Goal: Information Seeking & Learning: Check status

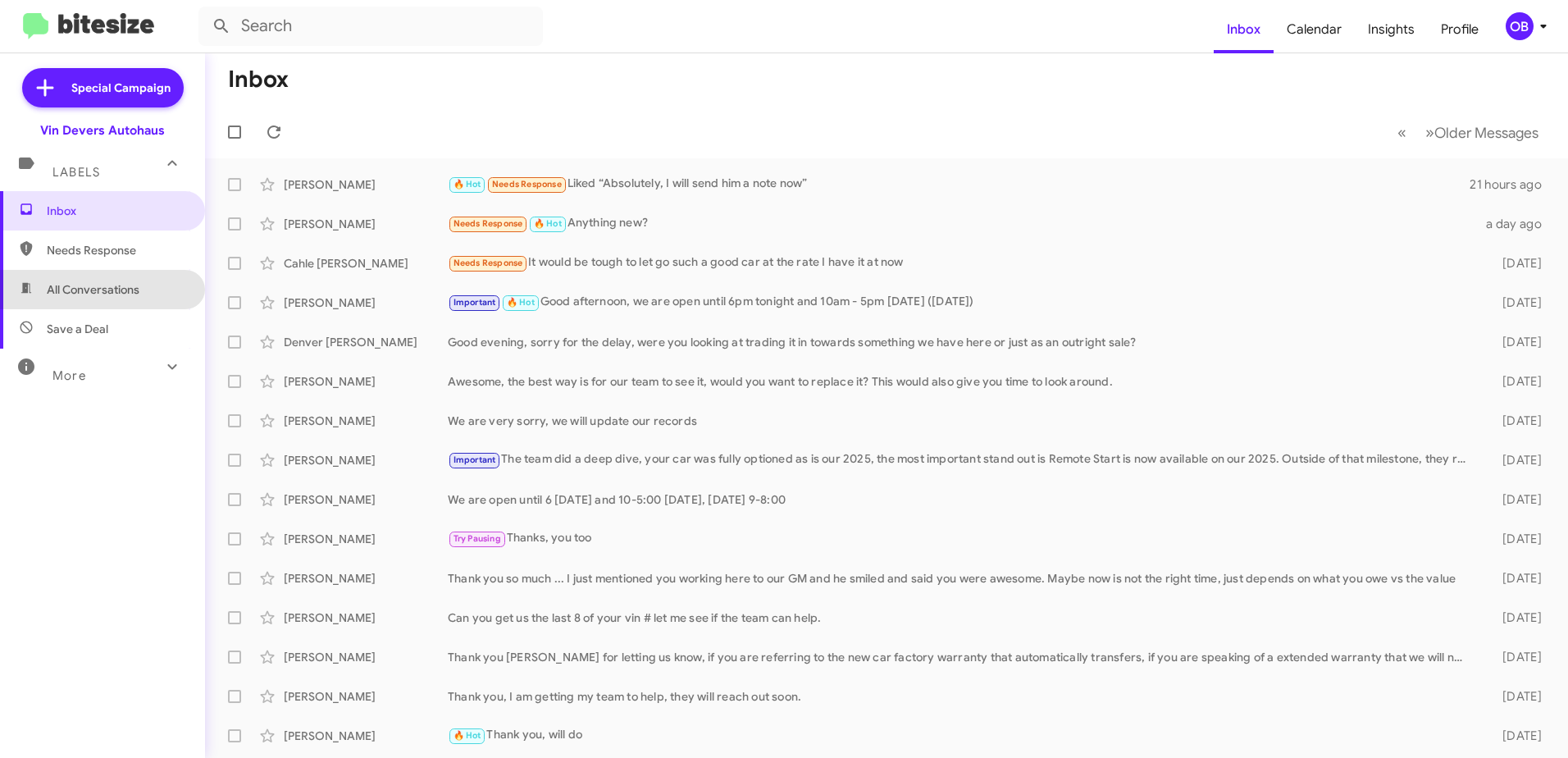
click at [103, 294] on span "All Conversations" at bounding box center [93, 289] width 93 height 17
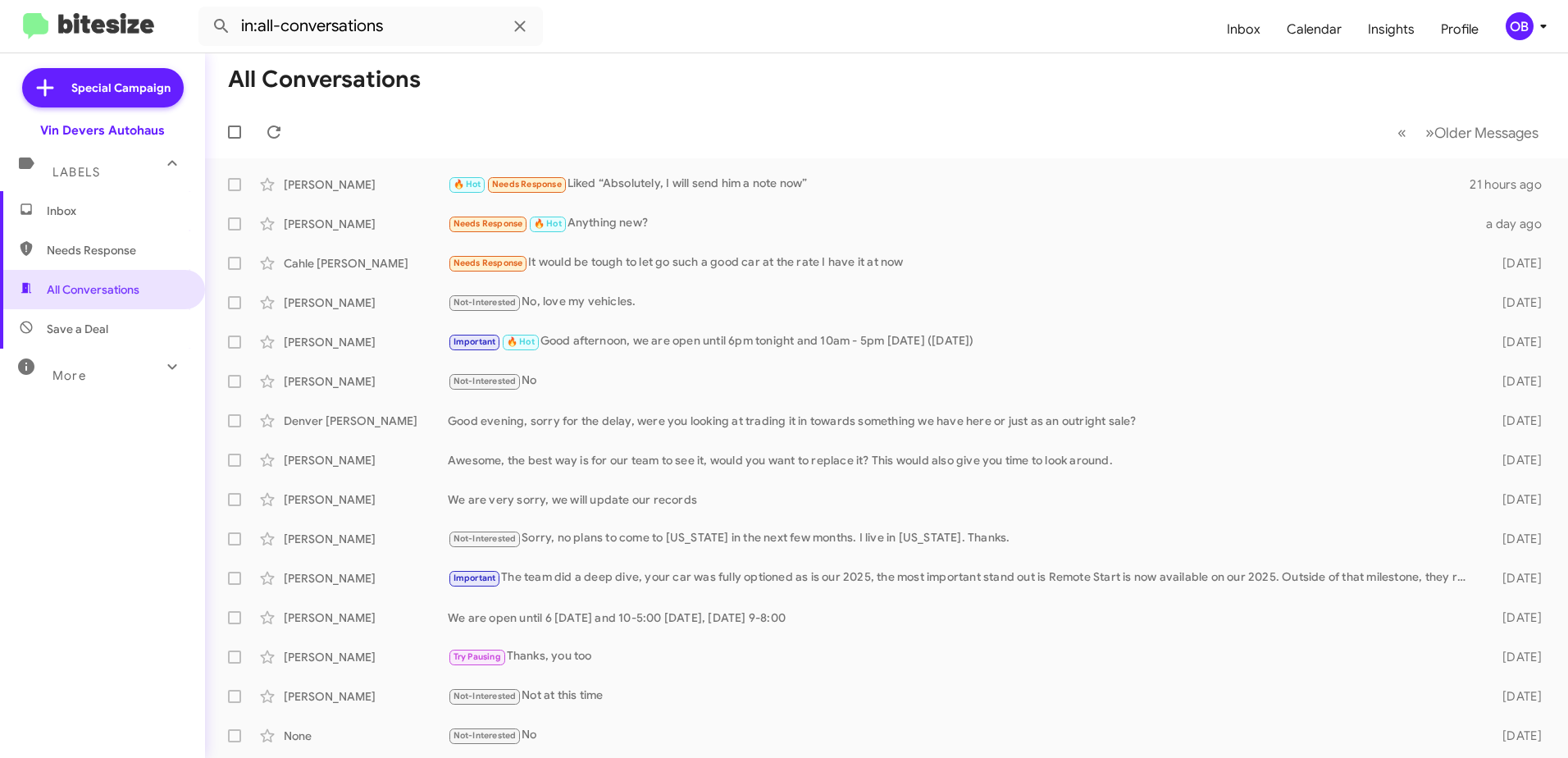
click at [181, 367] on mat-expansion-panel-header "More" at bounding box center [103, 368] width 205 height 39
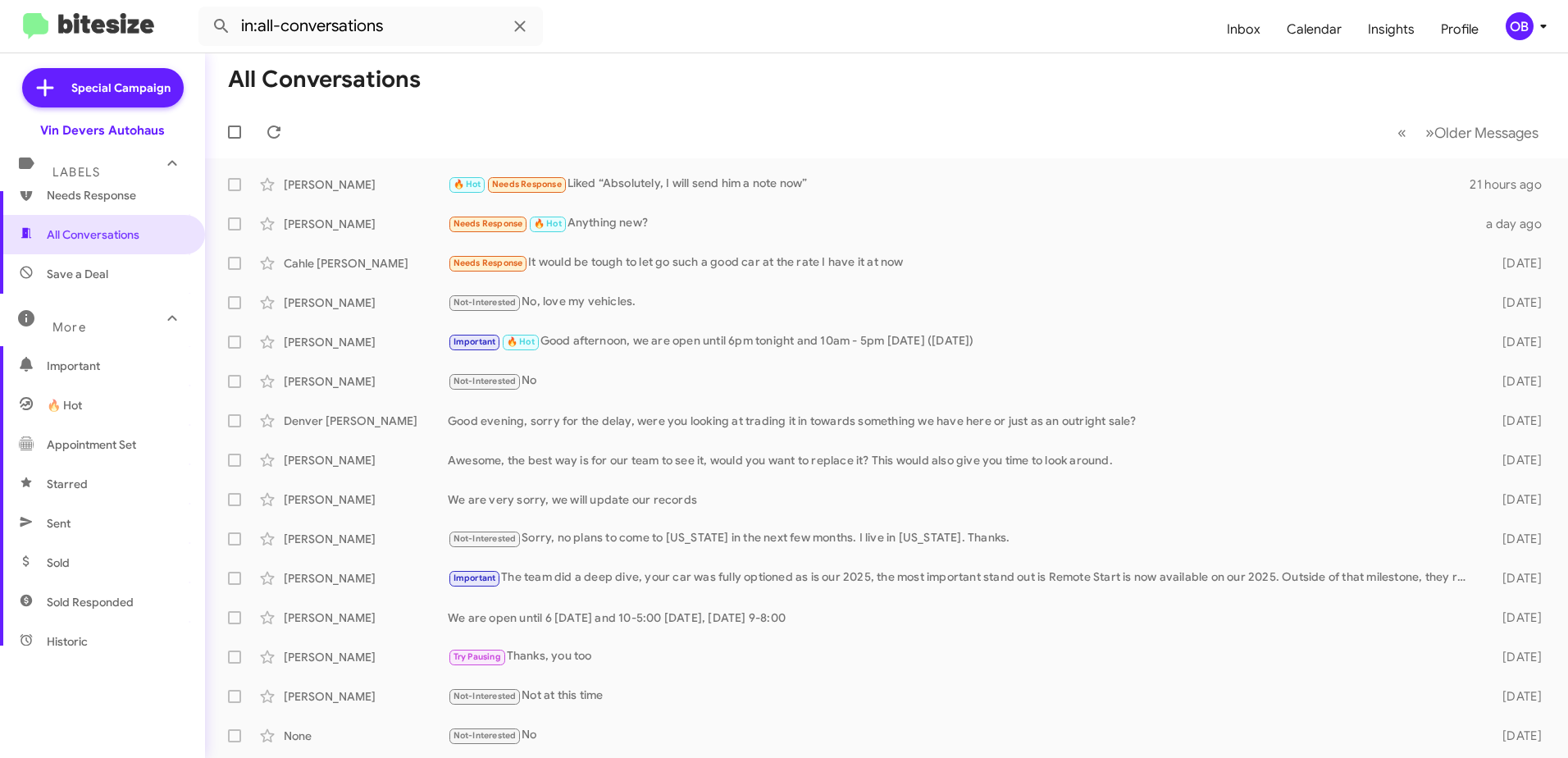
scroll to position [82, 0]
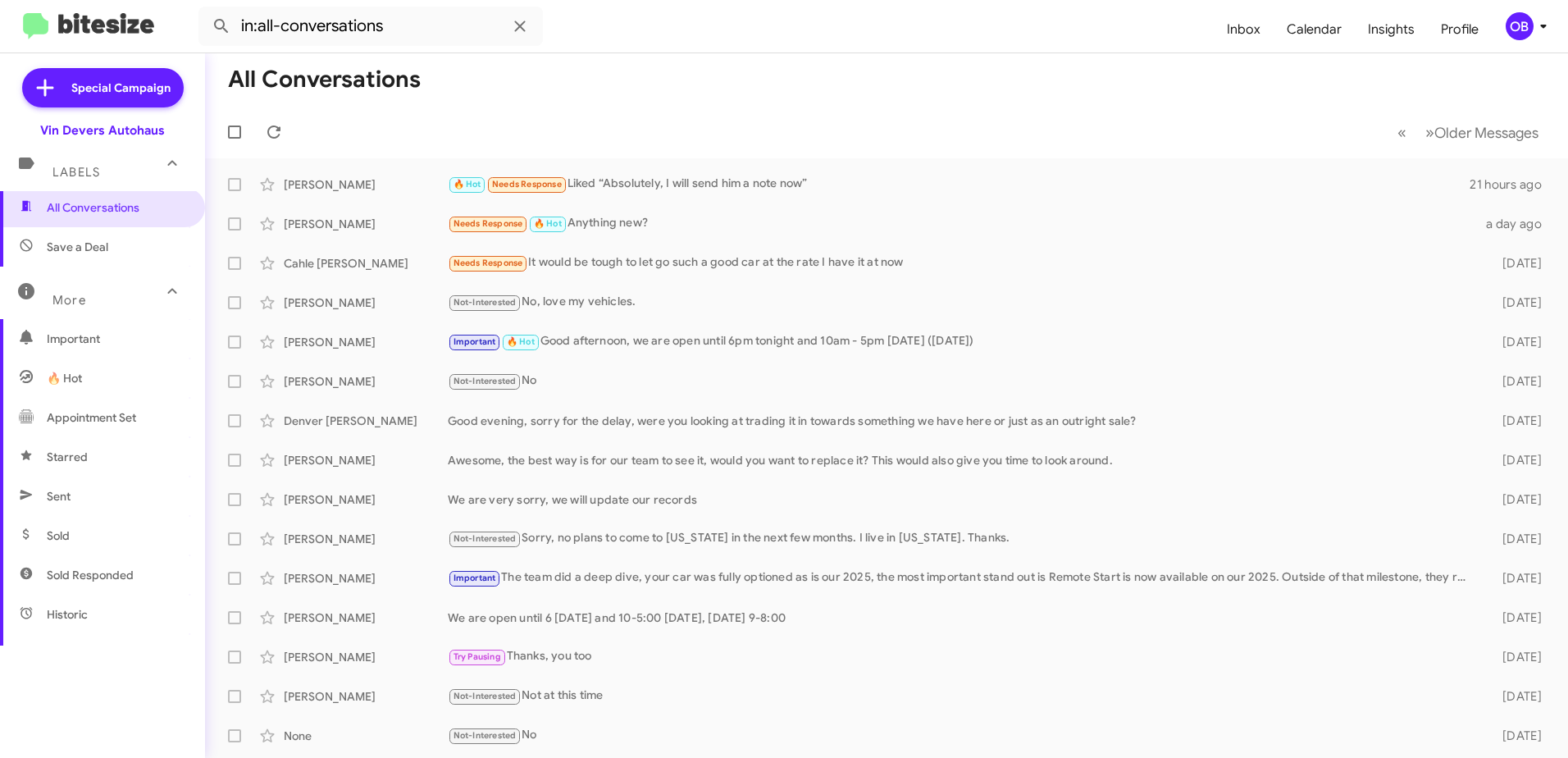
click at [105, 502] on span "Sent" at bounding box center [103, 496] width 205 height 39
type input "in:sent"
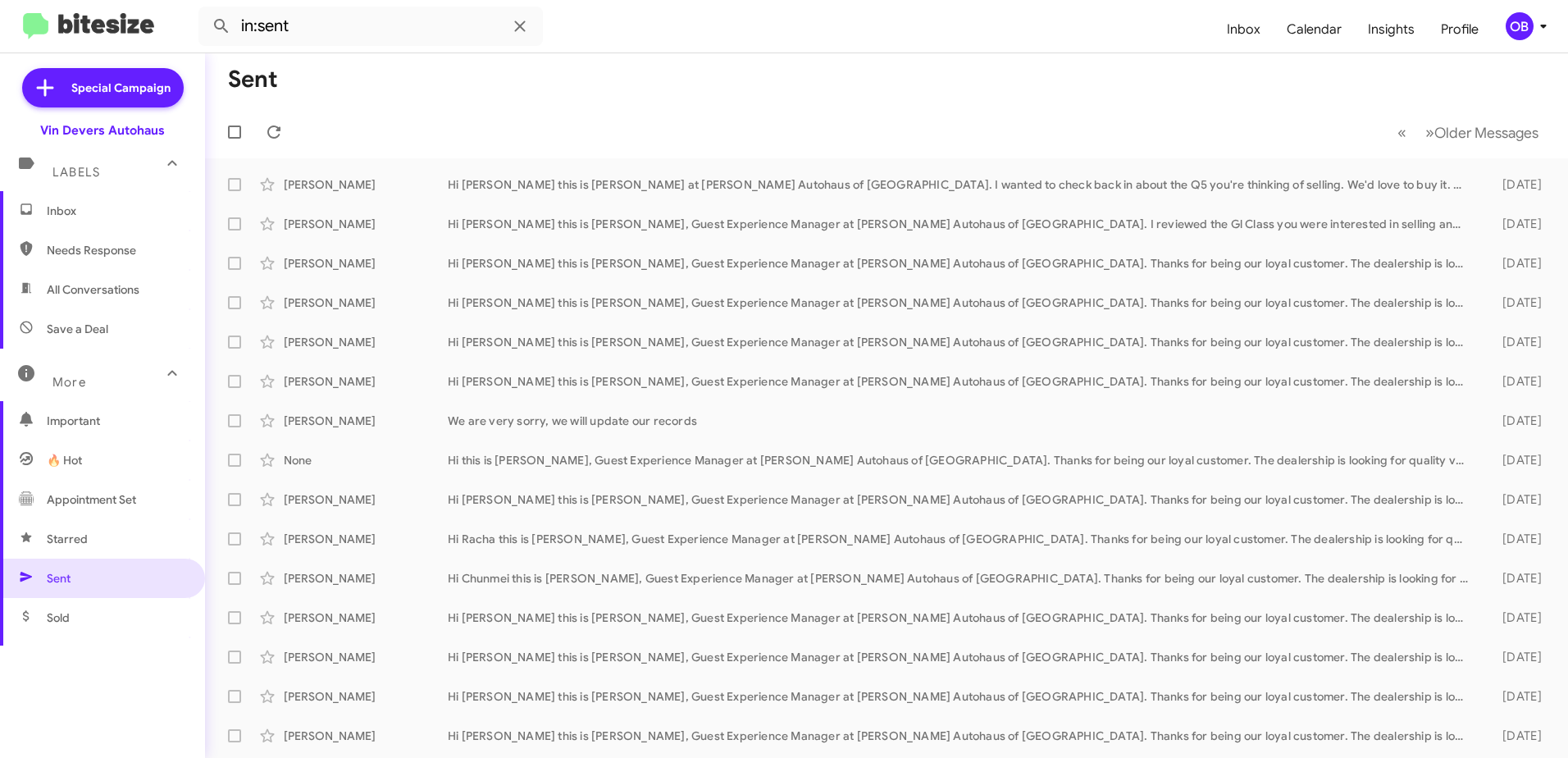
click at [72, 223] on span "Inbox" at bounding box center [103, 210] width 205 height 39
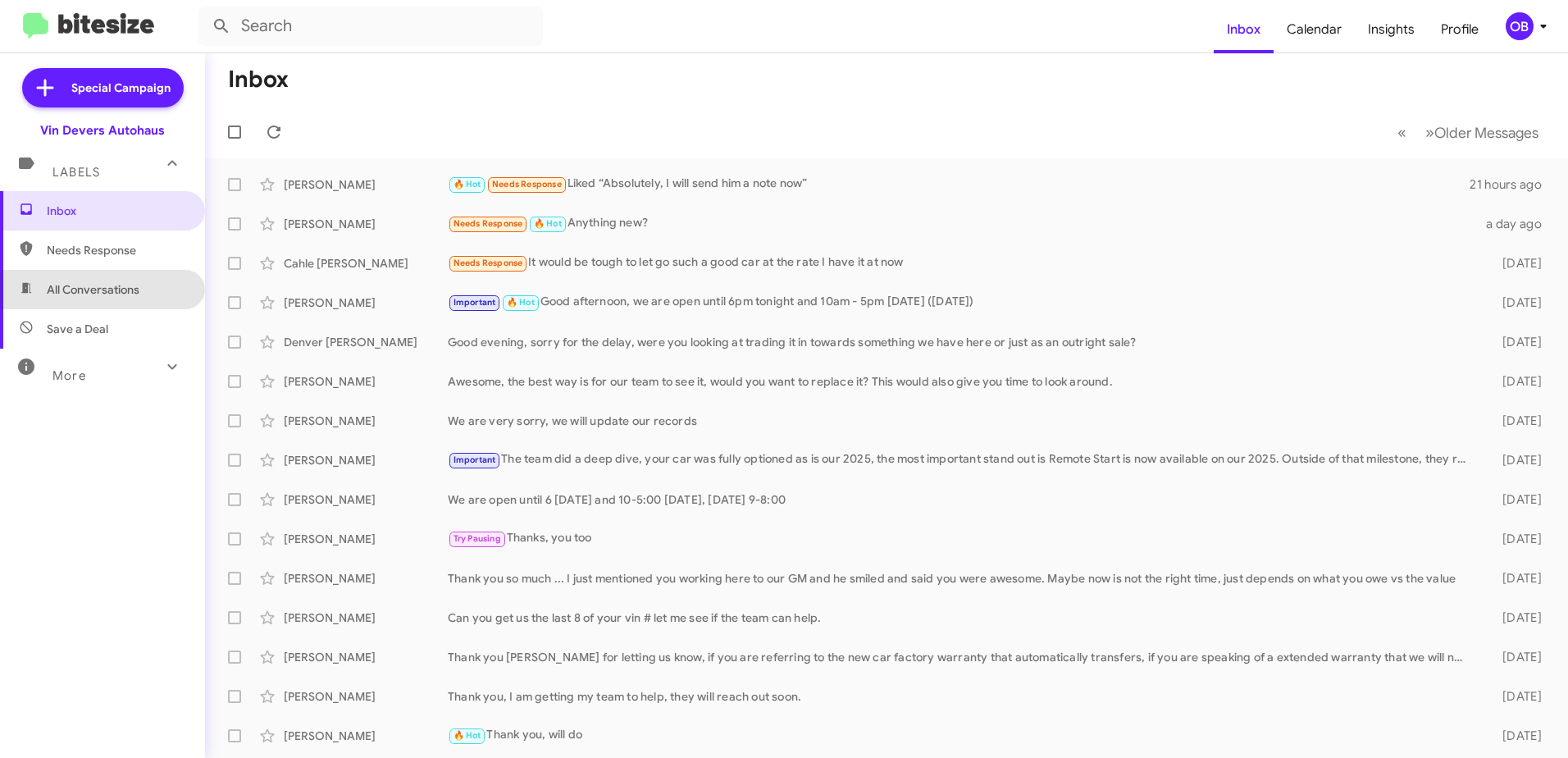
click at [110, 291] on span "All Conversations" at bounding box center [93, 289] width 93 height 17
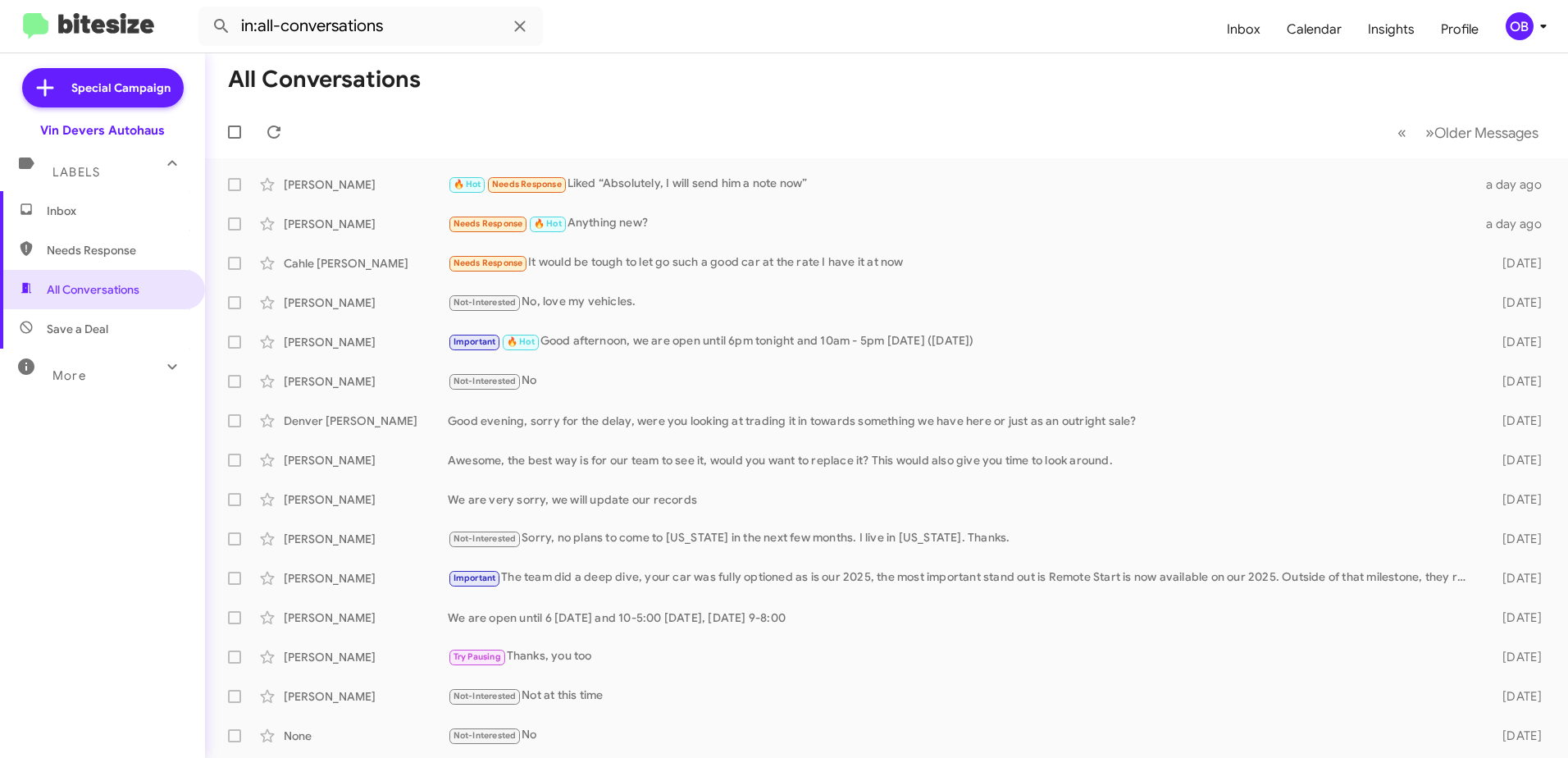
click at [108, 369] on div "More" at bounding box center [86, 369] width 146 height 30
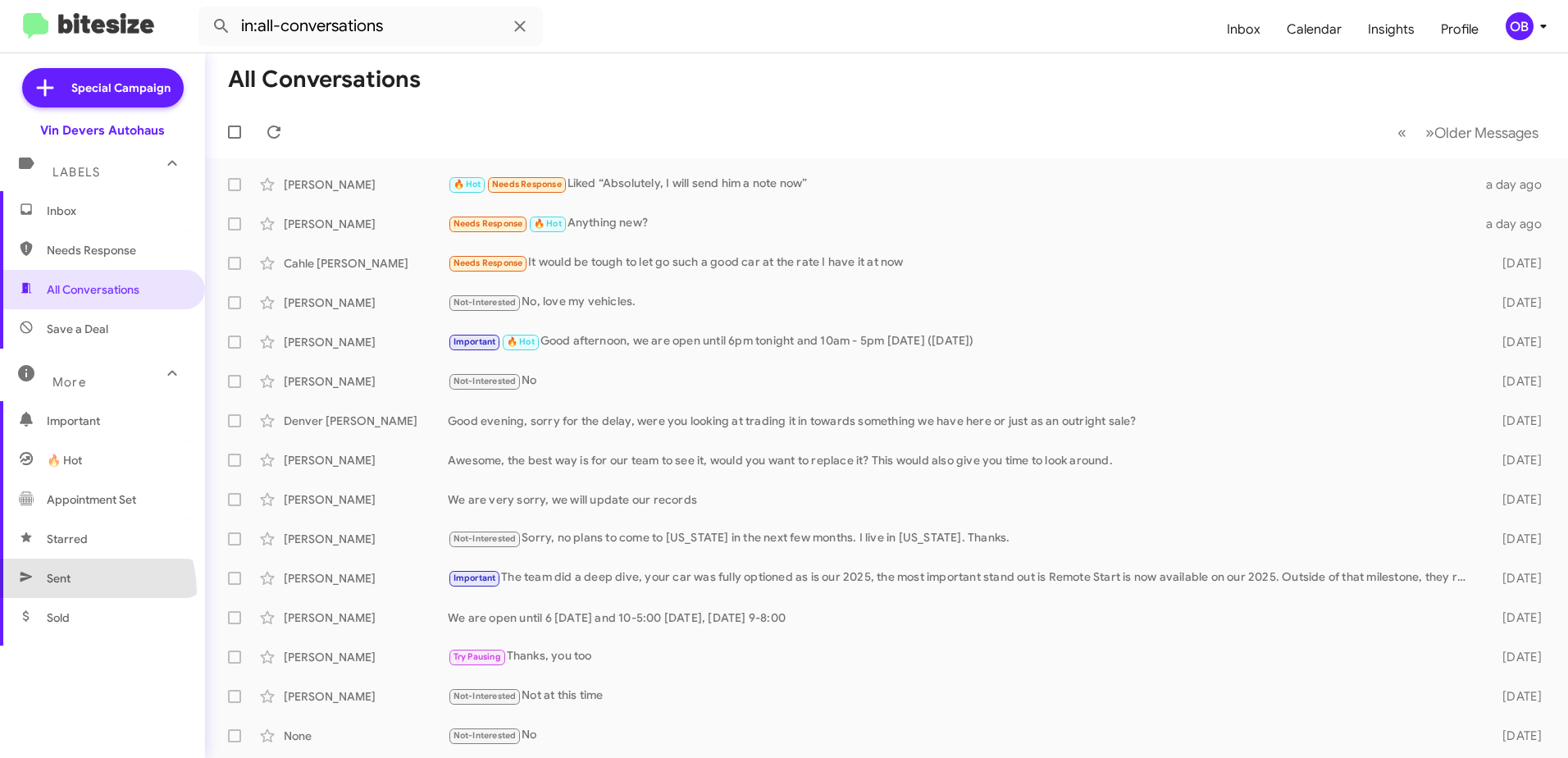
click at [72, 591] on span "Sent" at bounding box center [103, 578] width 205 height 39
type input "in:sent"
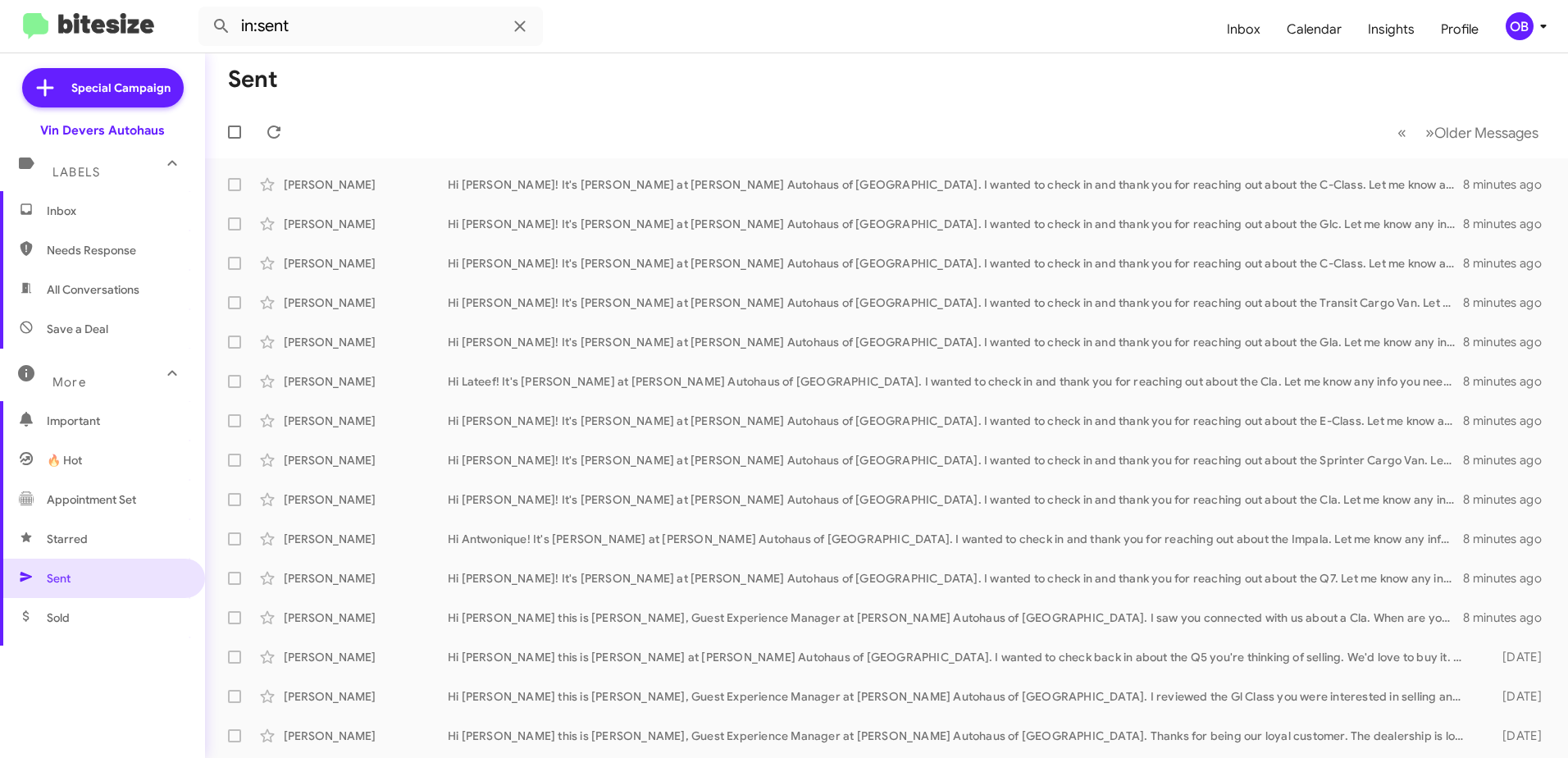
click at [78, 207] on span "Inbox" at bounding box center [116, 211] width 139 height 17
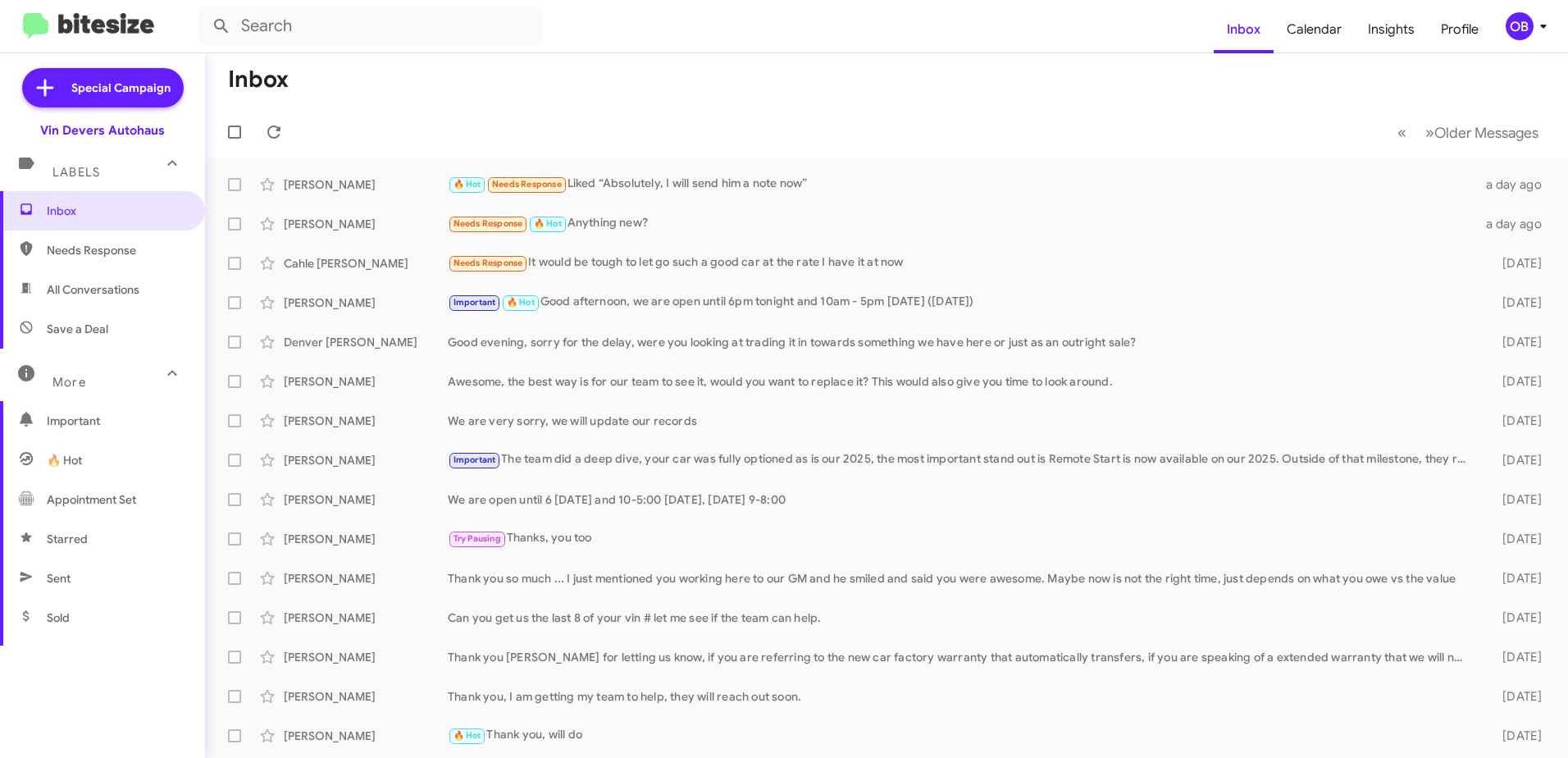
click at [97, 296] on span "All Conversations" at bounding box center [93, 289] width 93 height 17
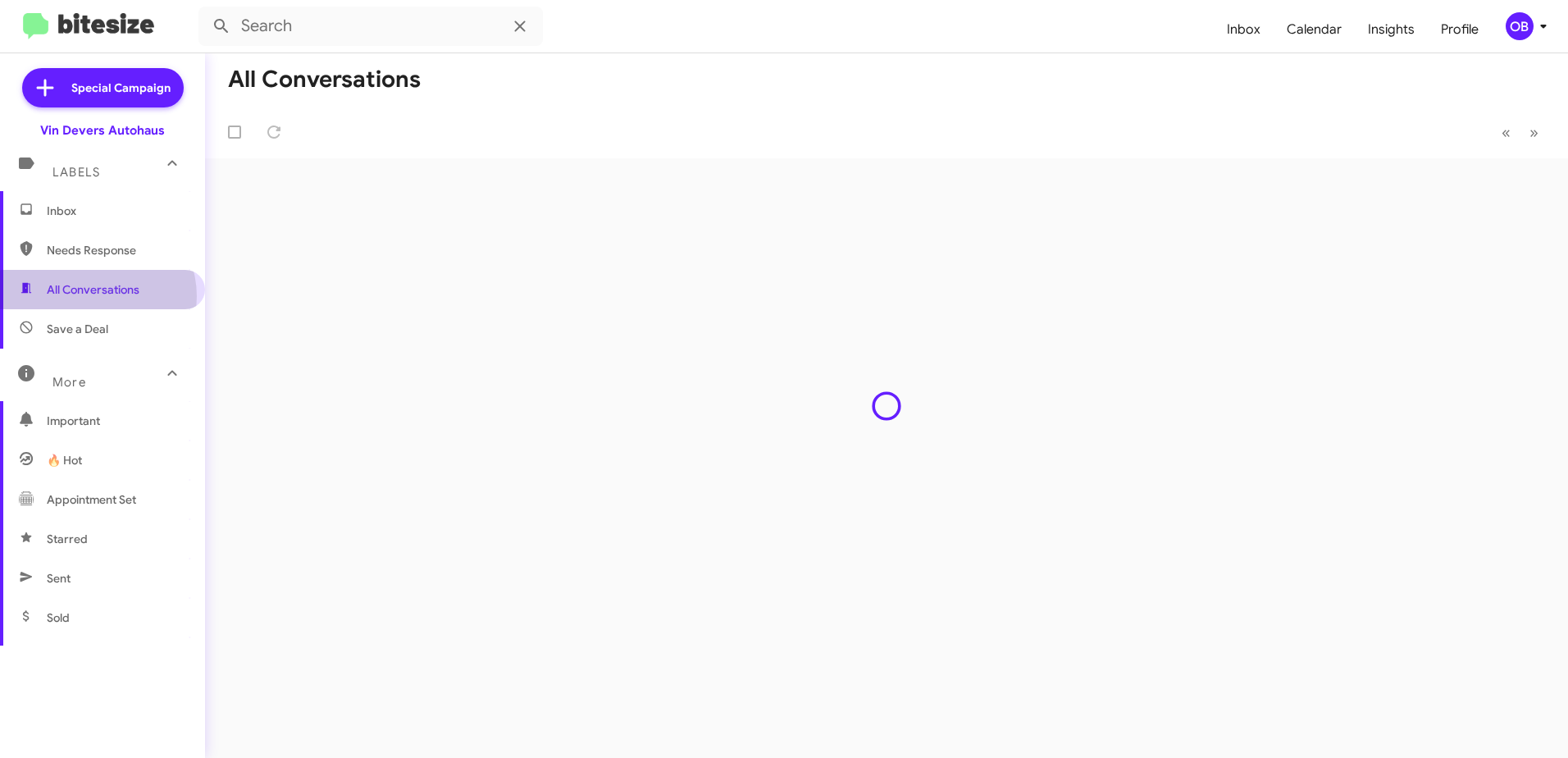
type input "in:all-conversations"
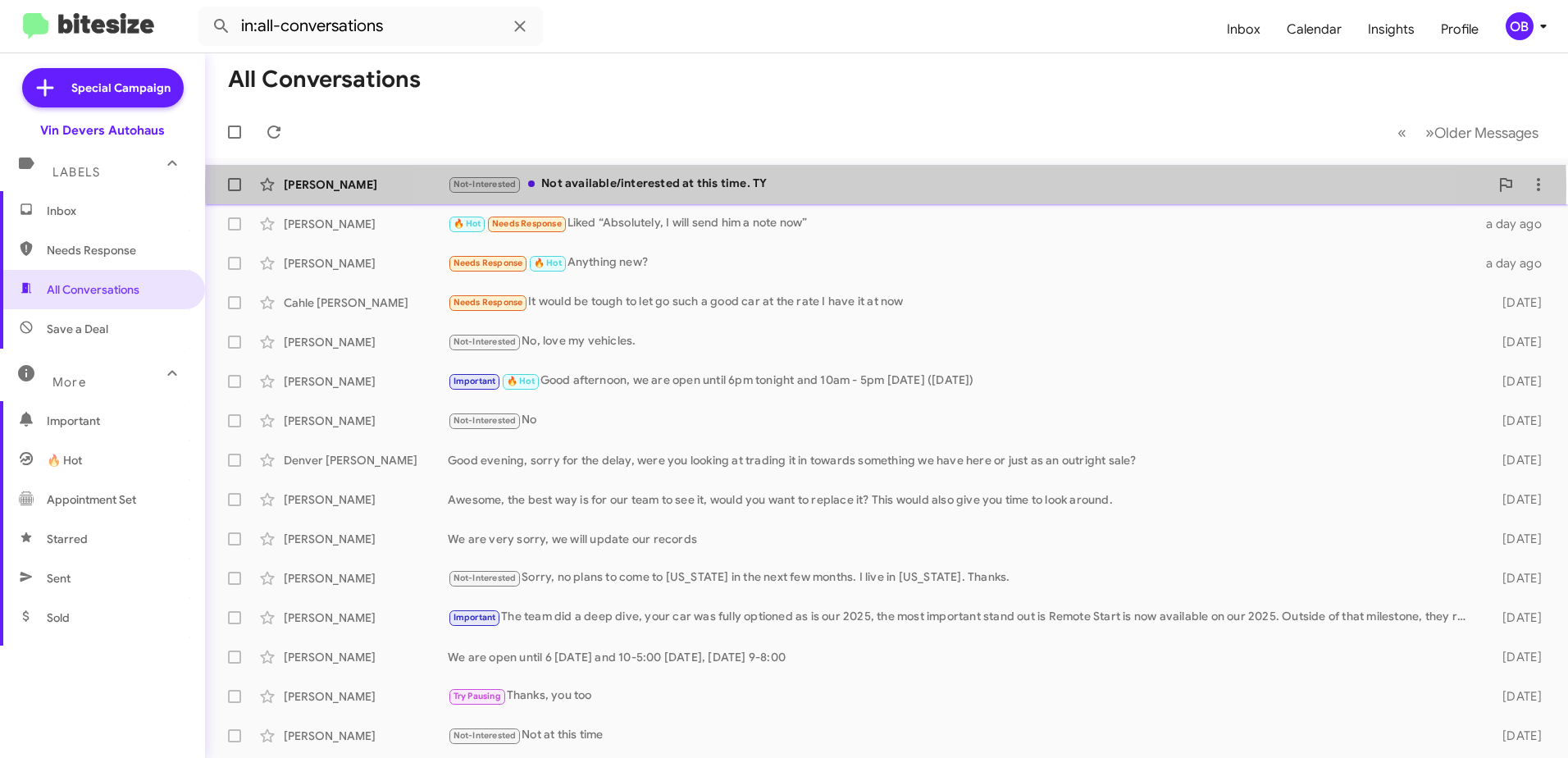
click at [886, 186] on div "Not-Interested Not available/interested at this time. TY" at bounding box center [968, 184] width 1041 height 19
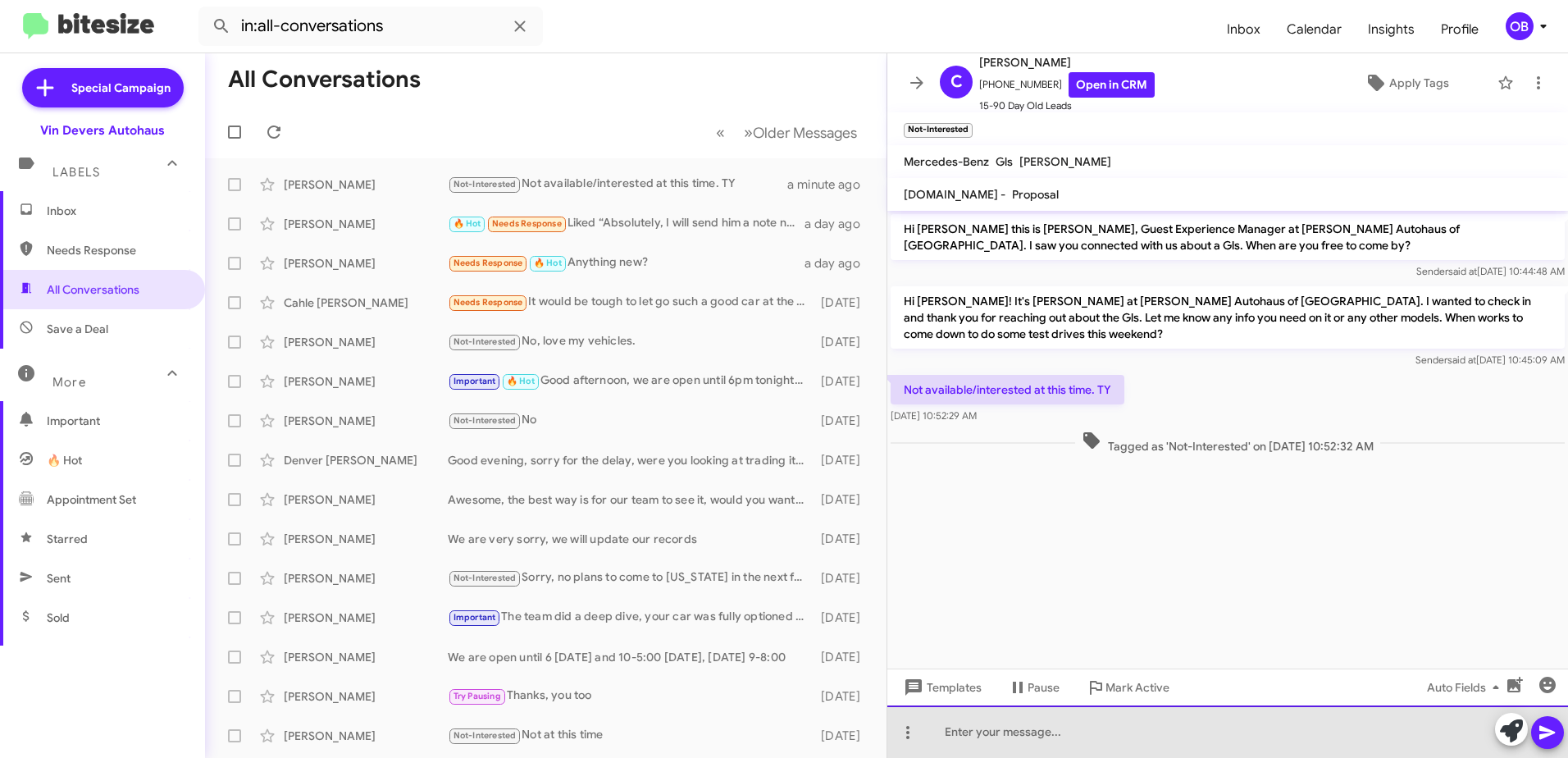
click at [982, 729] on div at bounding box center [1228, 731] width 681 height 53
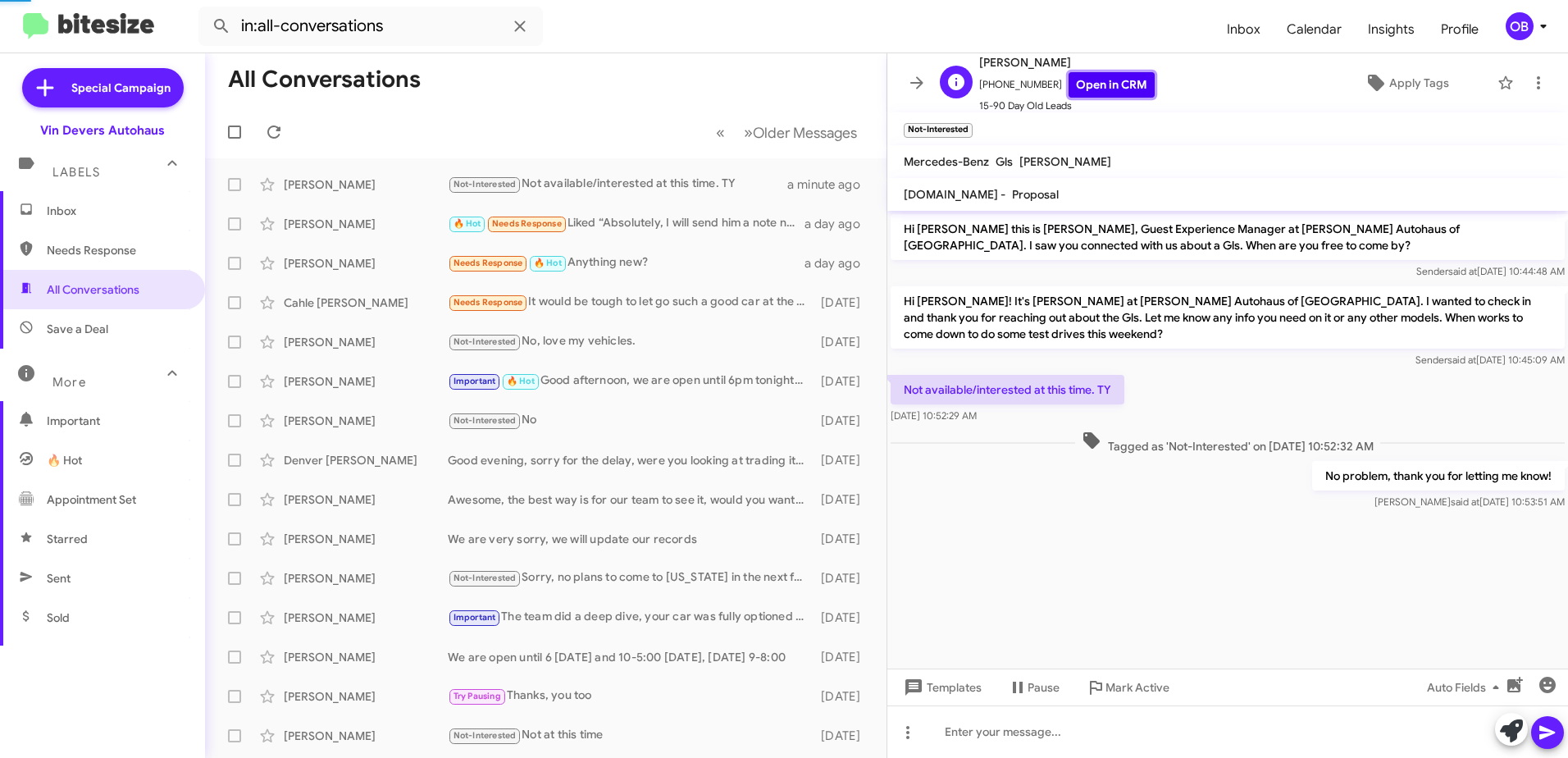
click at [1075, 85] on link "Open in CRM" at bounding box center [1111, 85] width 86 height 25
click at [89, 218] on span "Inbox" at bounding box center [116, 211] width 139 height 17
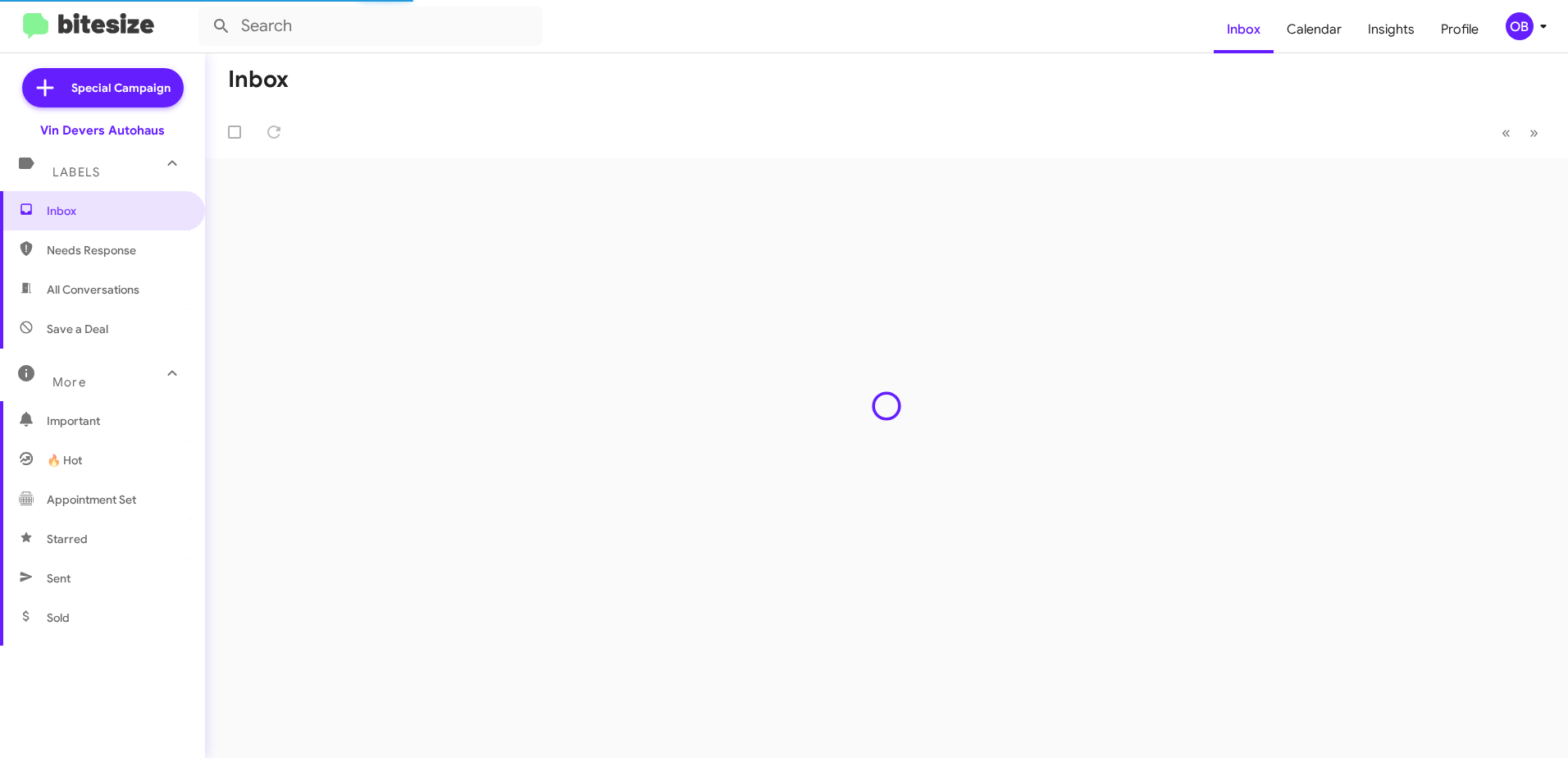
click at [115, 329] on span "Save a Deal" at bounding box center [103, 329] width 205 height 39
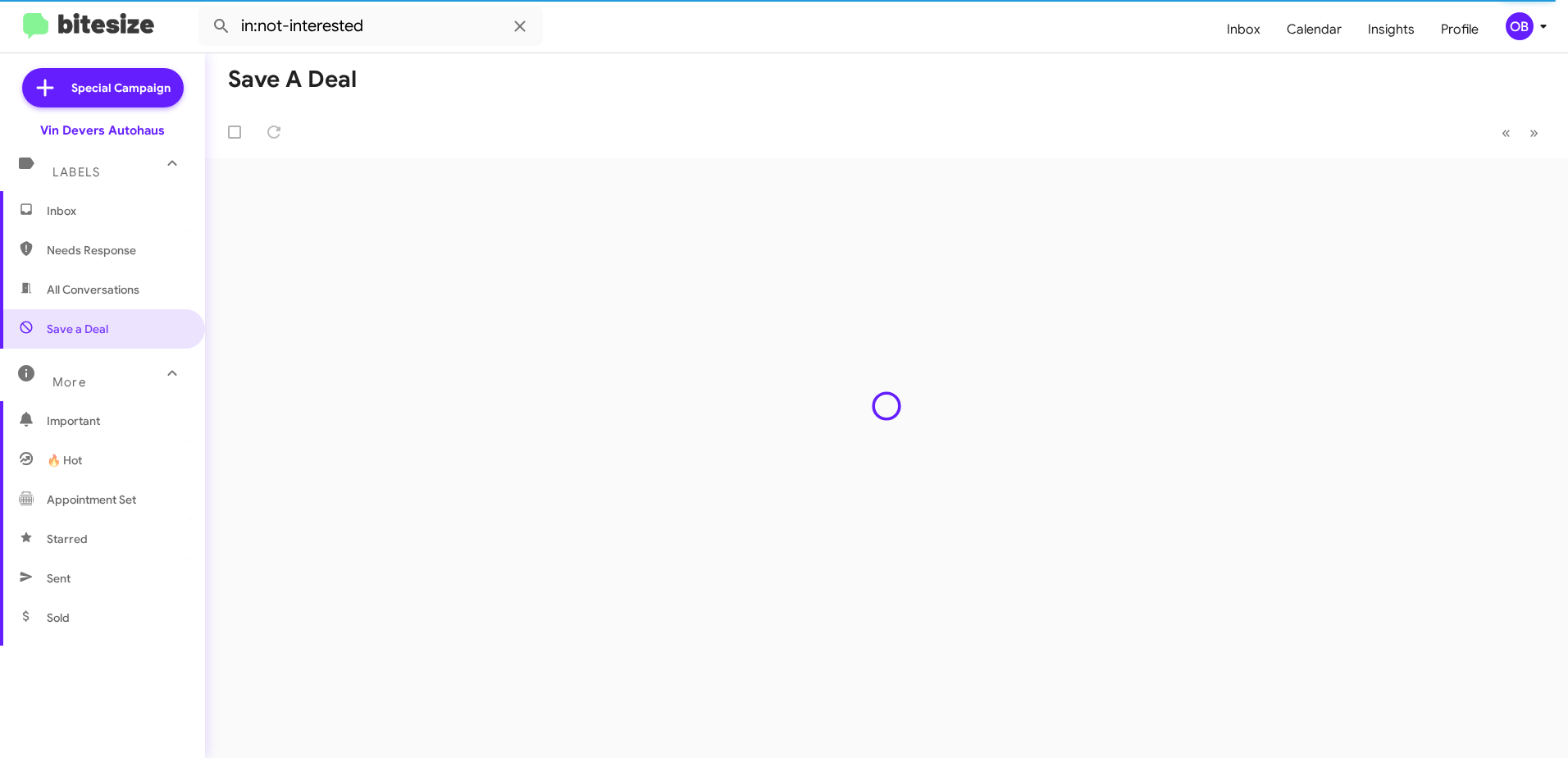
click at [75, 276] on span "All Conversations" at bounding box center [103, 289] width 205 height 39
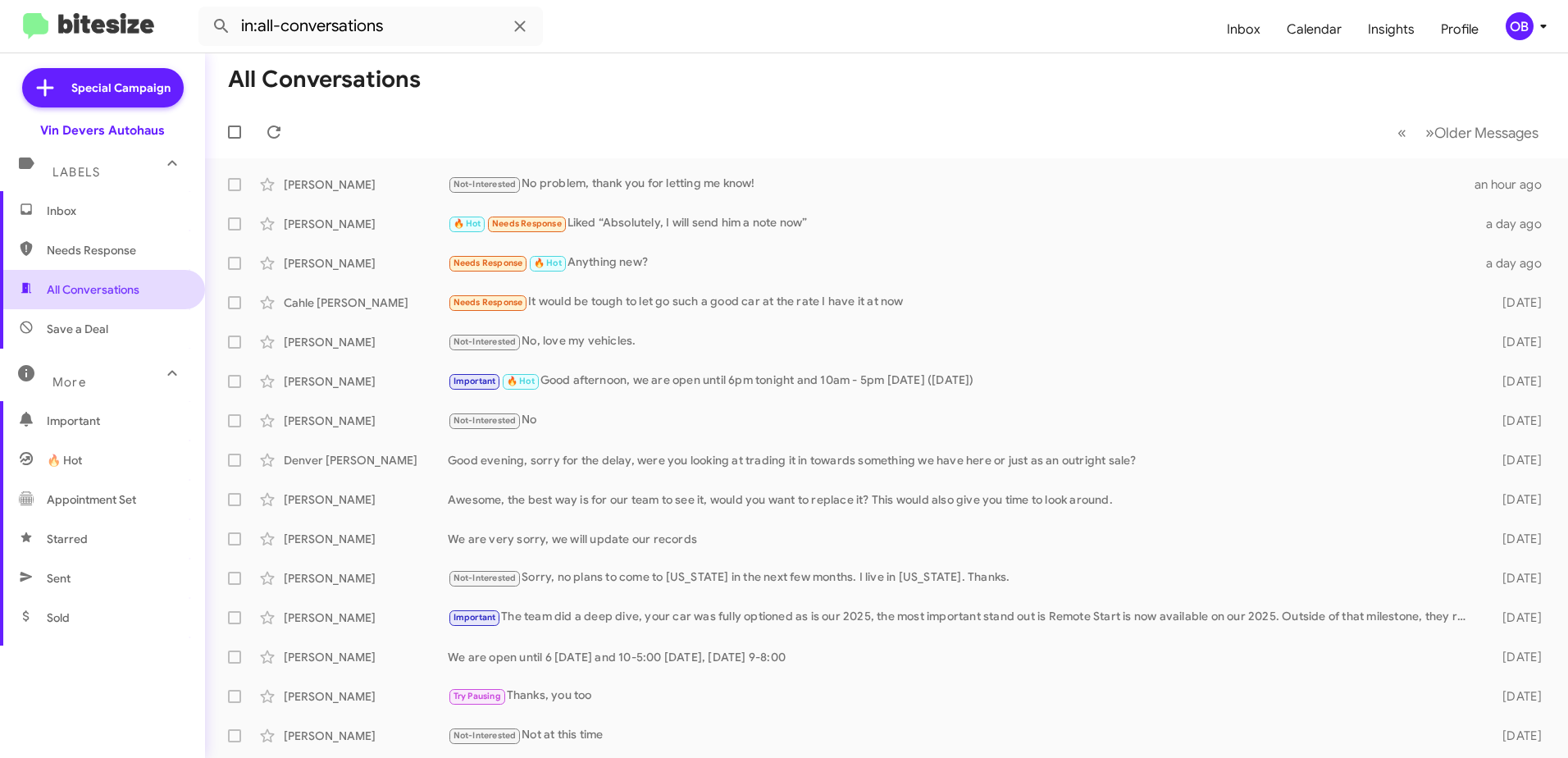
click at [88, 299] on span "All Conversations" at bounding box center [103, 289] width 205 height 39
click at [98, 324] on span "Save a Deal" at bounding box center [78, 329] width 62 height 17
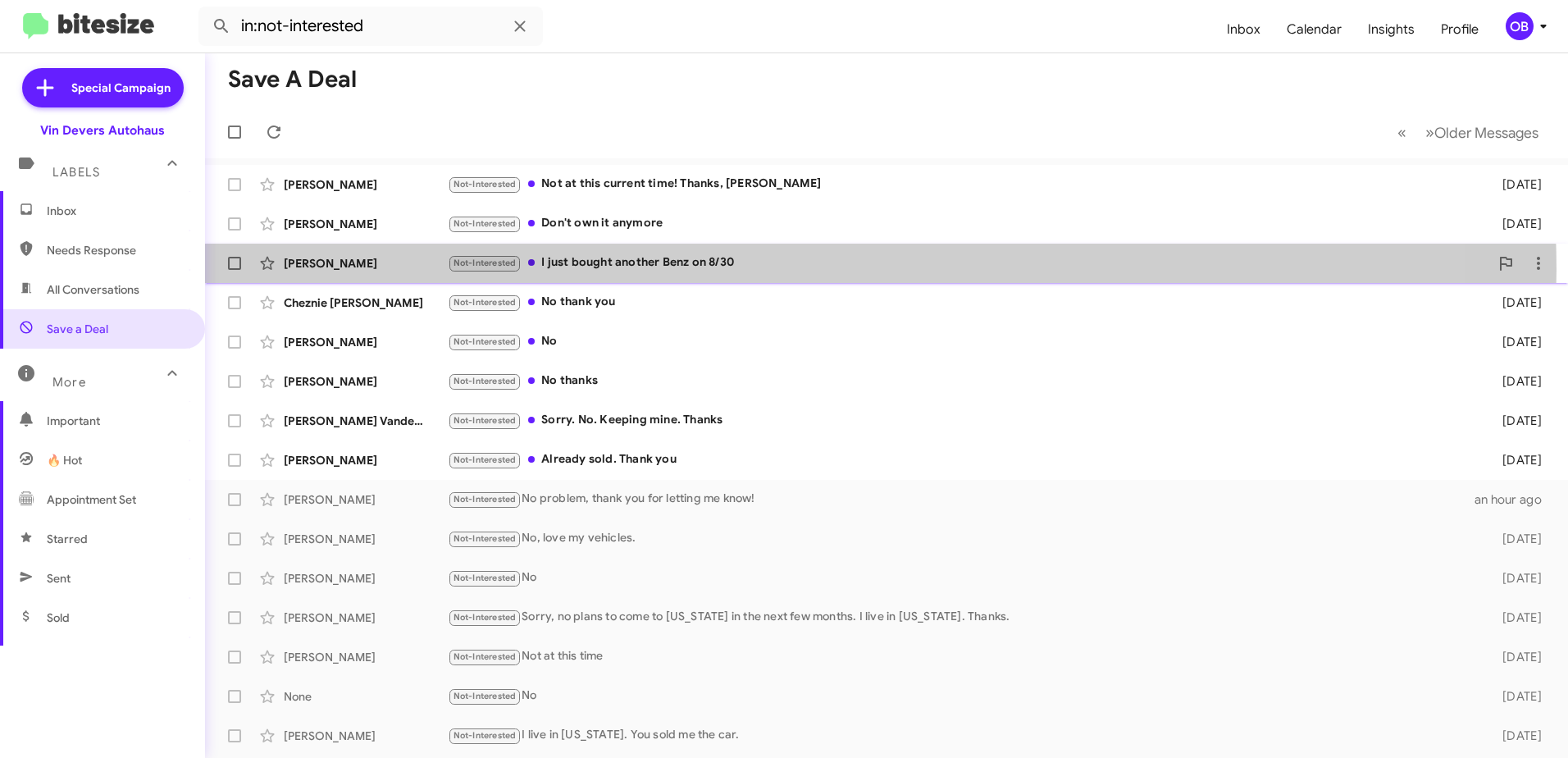
click at [782, 270] on div "Not-Interested I just bought another Benz on 8/30" at bounding box center [968, 263] width 1041 height 19
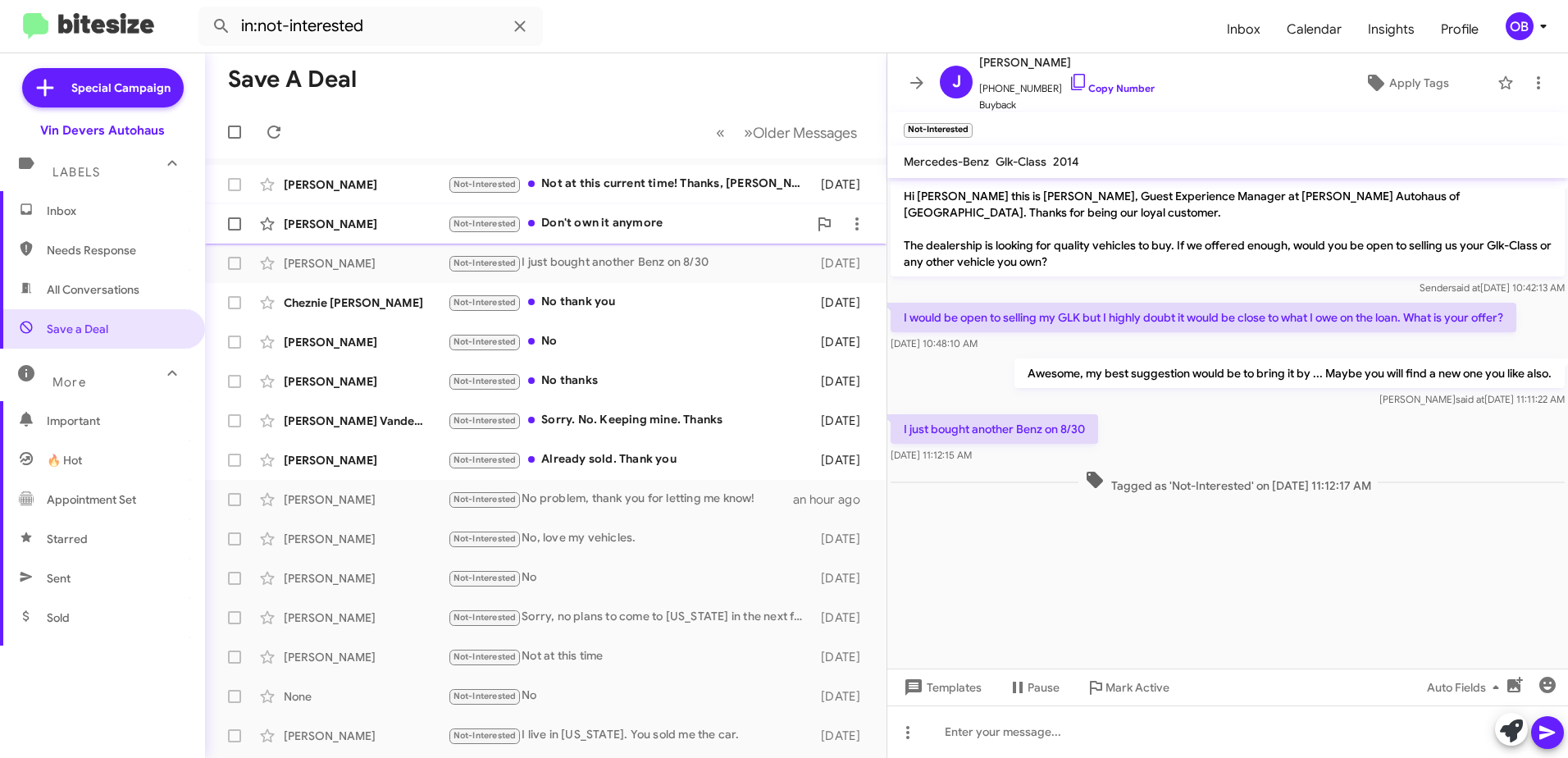
click at [683, 225] on div "Not-Interested Don't own it anymore" at bounding box center [628, 223] width 360 height 19
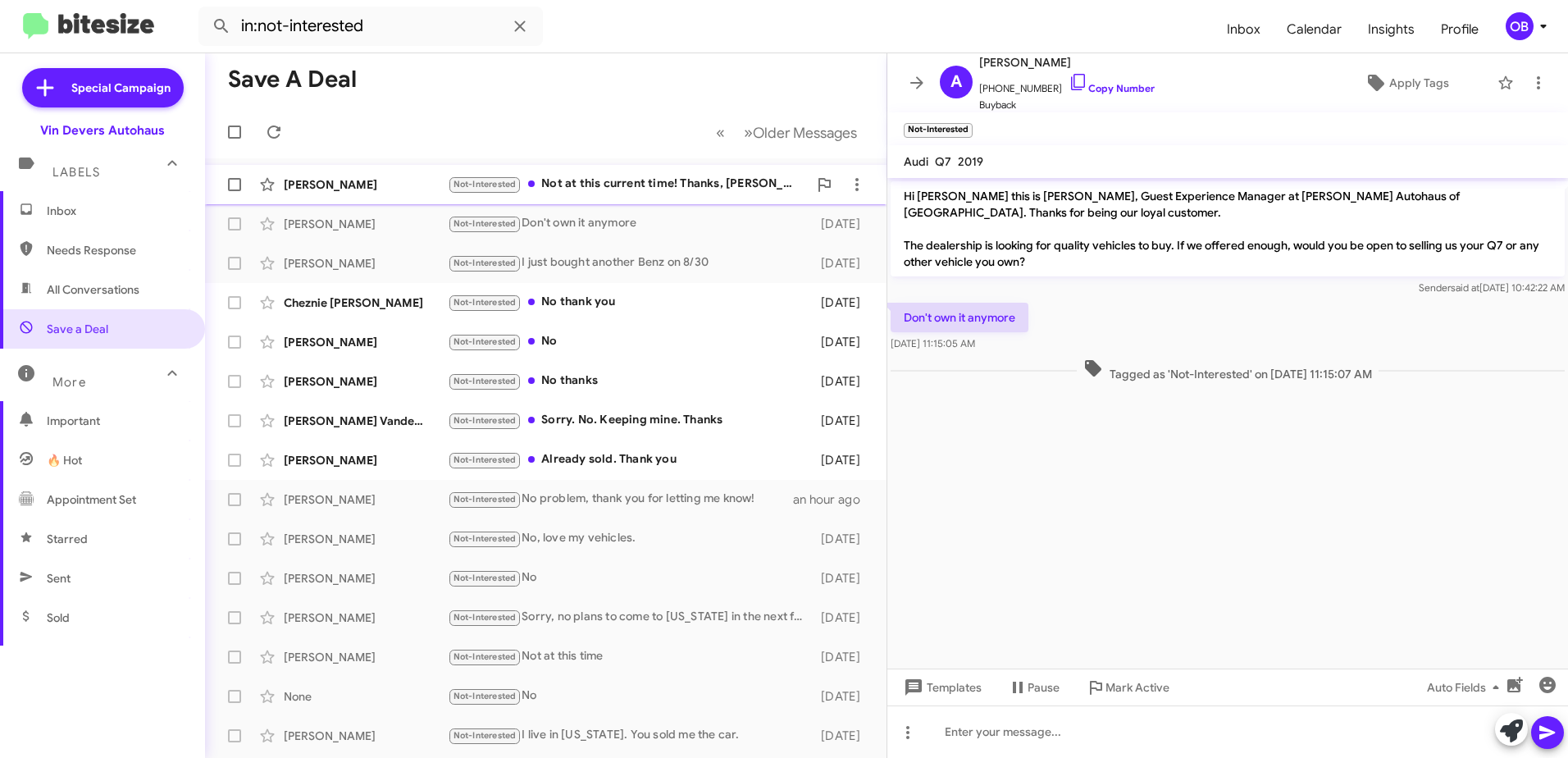
click at [709, 198] on div "Brett Denker Not-Interested Not at this current time! Thanks, Brett Denker 5 da…" at bounding box center [546, 184] width 655 height 33
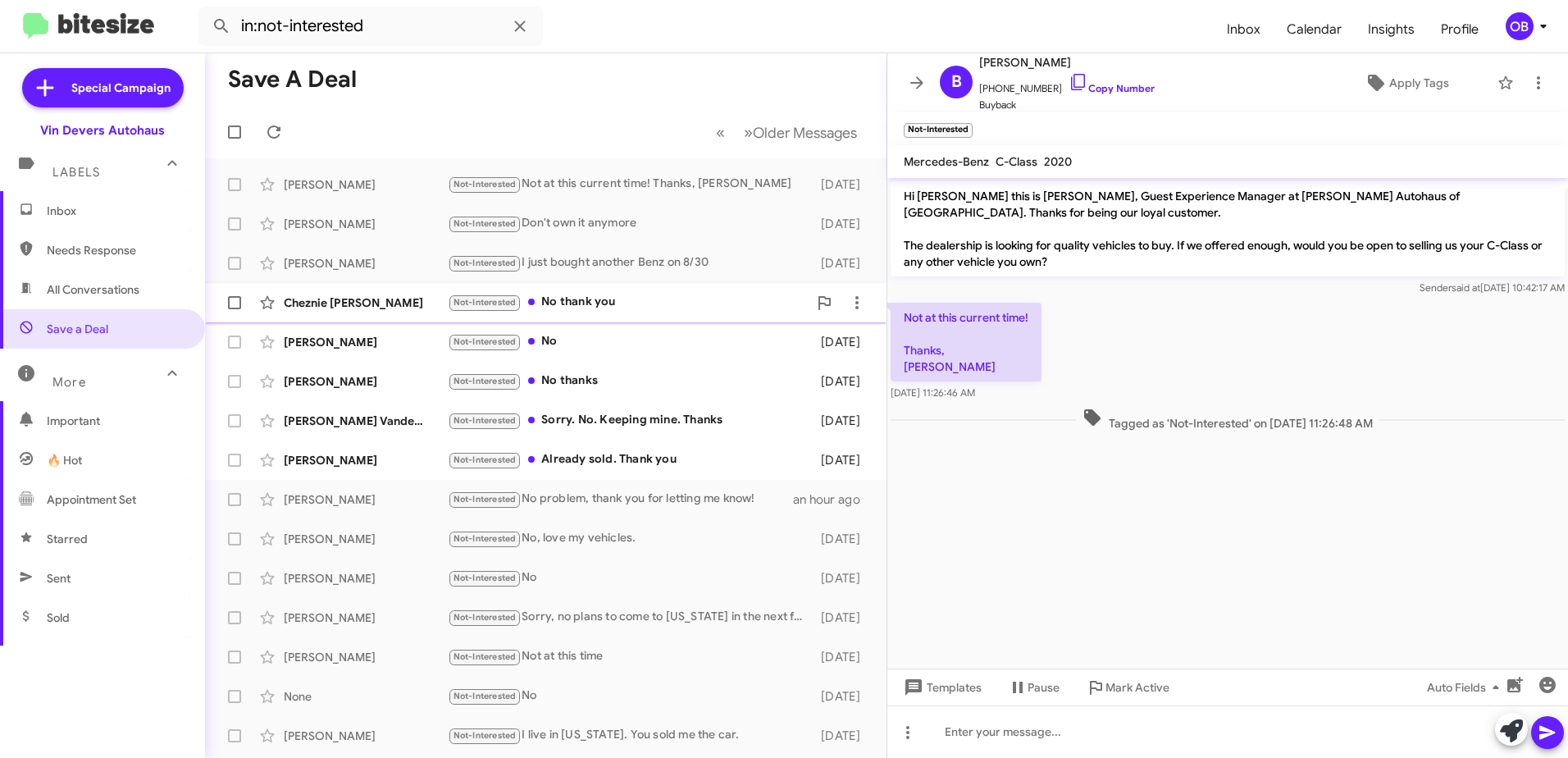
click at [674, 307] on div "Not-Interested No thank you" at bounding box center [628, 302] width 360 height 19
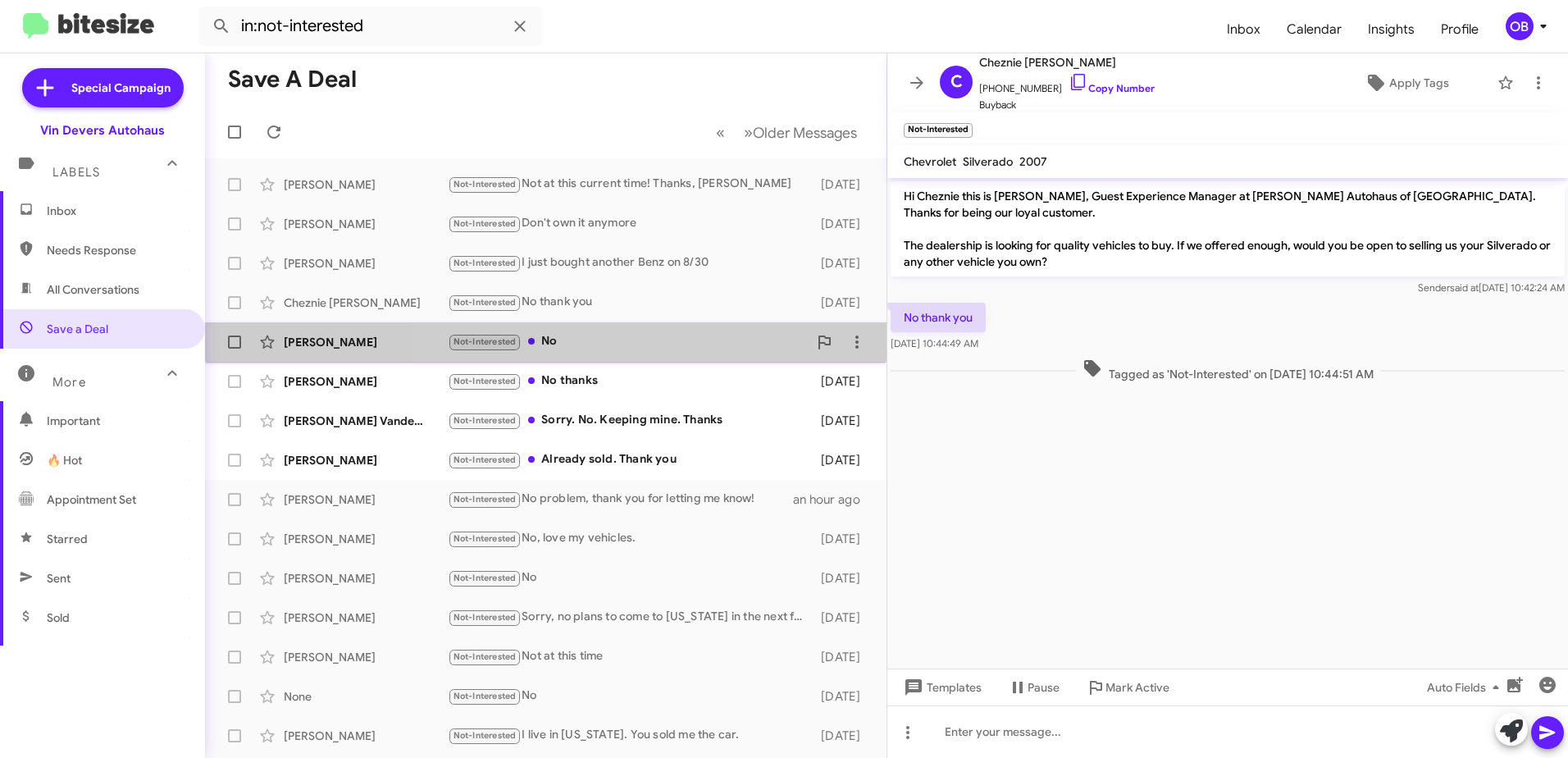
click at [674, 336] on div "Not-Interested No" at bounding box center [628, 341] width 360 height 19
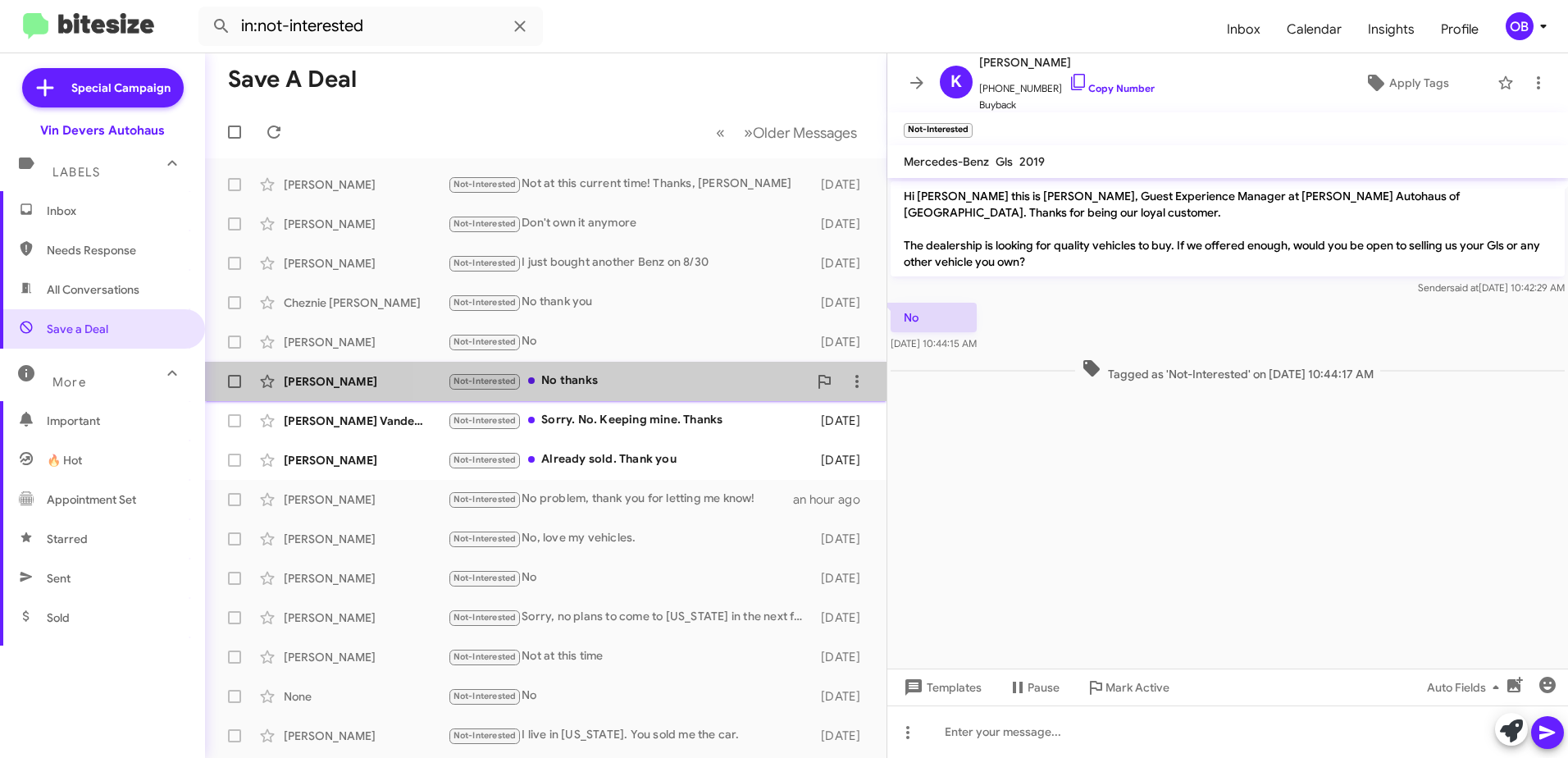
click at [672, 380] on div "Not-Interested No thanks" at bounding box center [628, 381] width 360 height 19
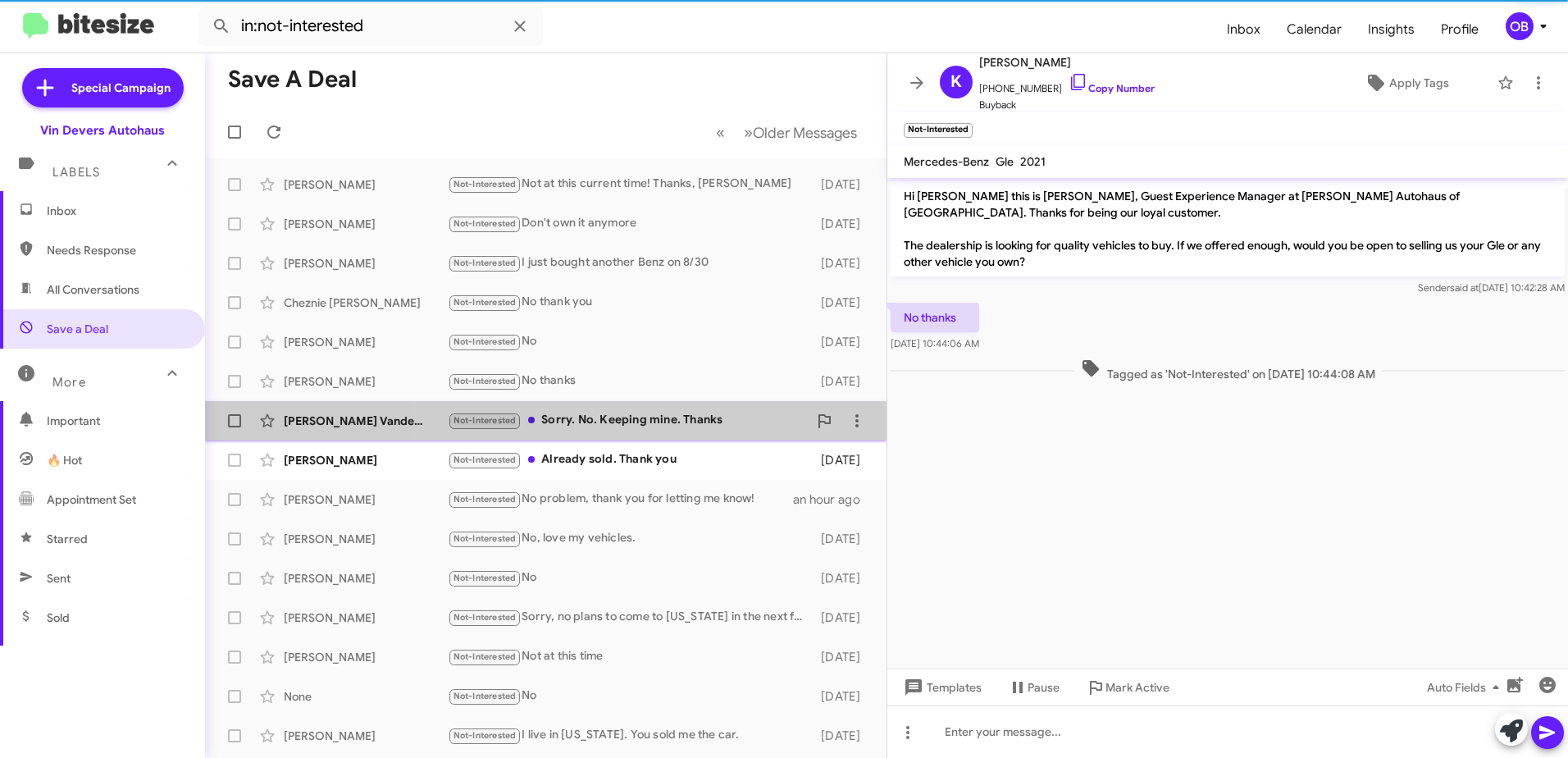
click at [668, 418] on div "Not-Interested Sorry. No. Keeping mine. Thanks" at bounding box center [628, 420] width 360 height 19
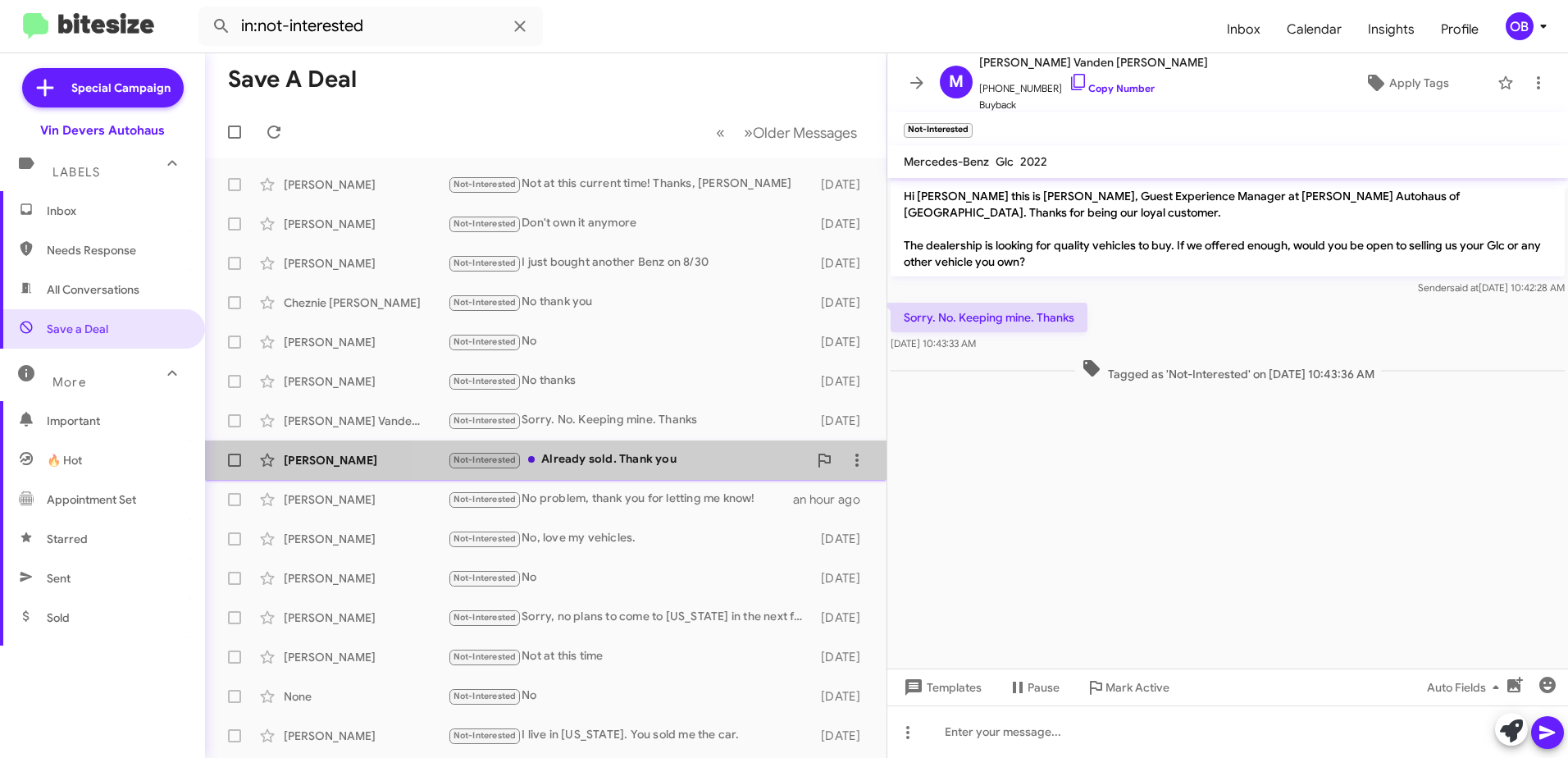
click at [669, 475] on div "Mitchell Schutz Not-Interested Already sold. Thank you 5 days ago" at bounding box center [546, 459] width 655 height 33
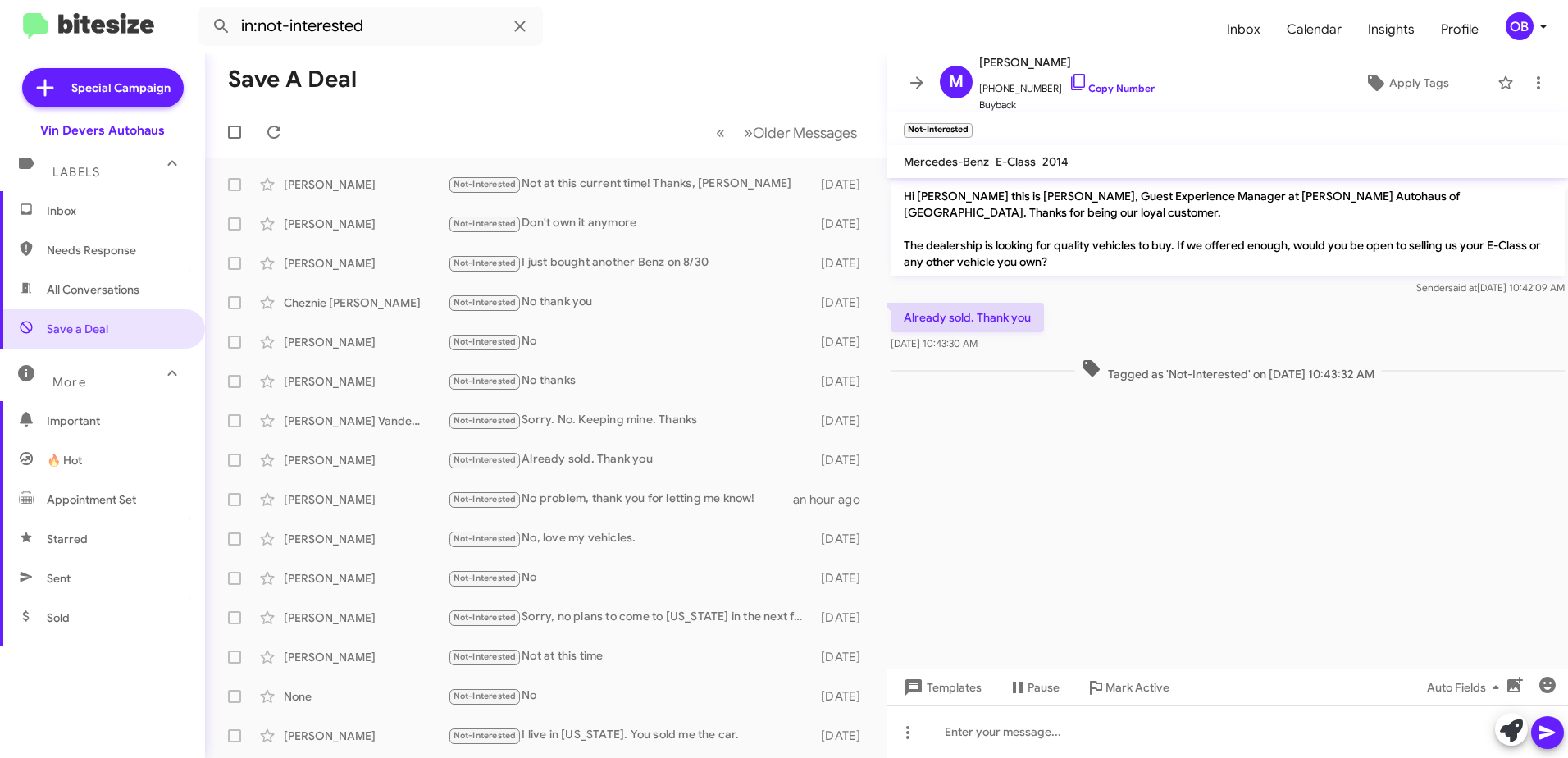
click at [101, 285] on span "All Conversations" at bounding box center [93, 289] width 93 height 17
type input "in:all-conversations"
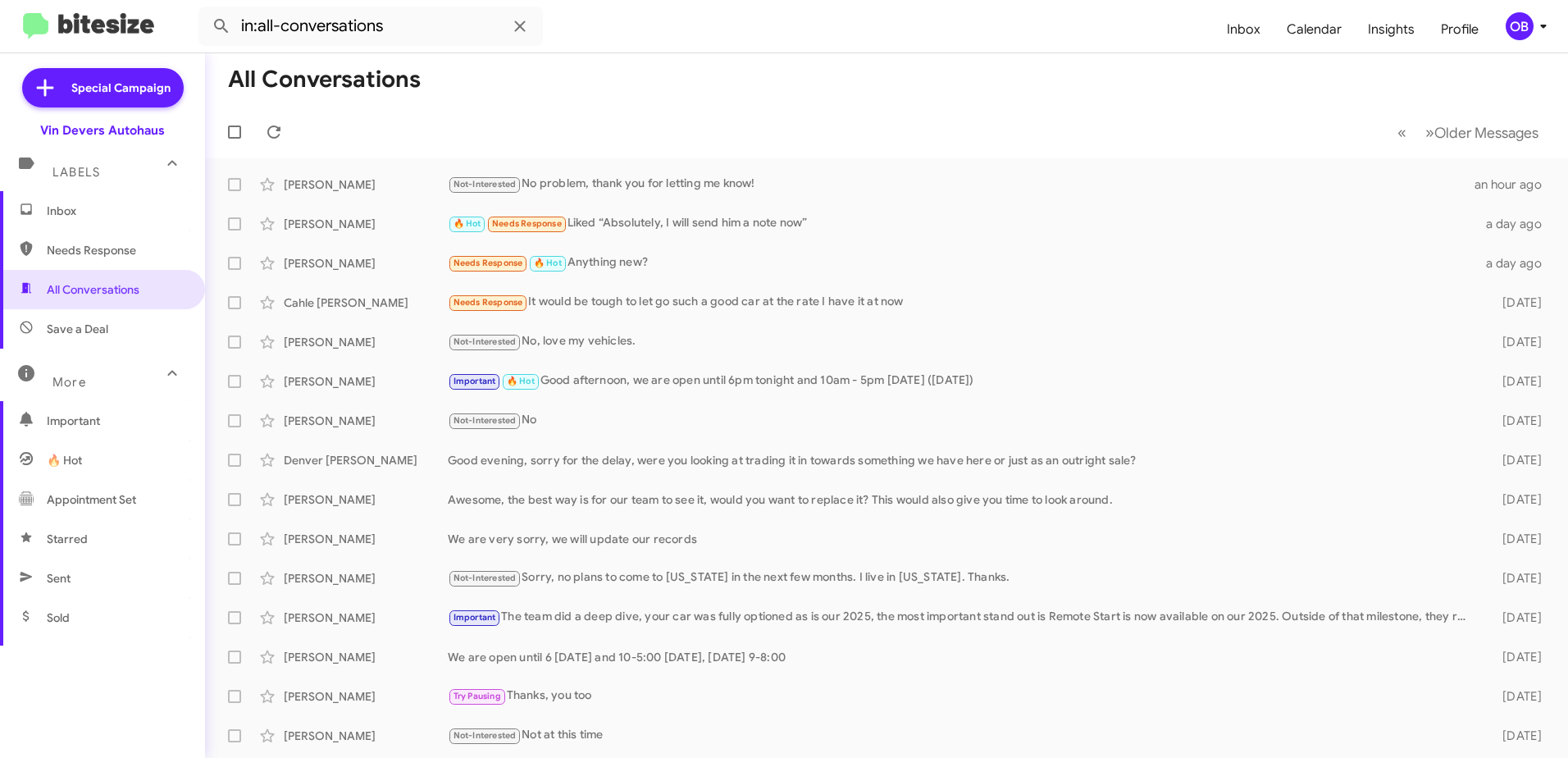
click at [111, 200] on span "Inbox" at bounding box center [103, 210] width 205 height 39
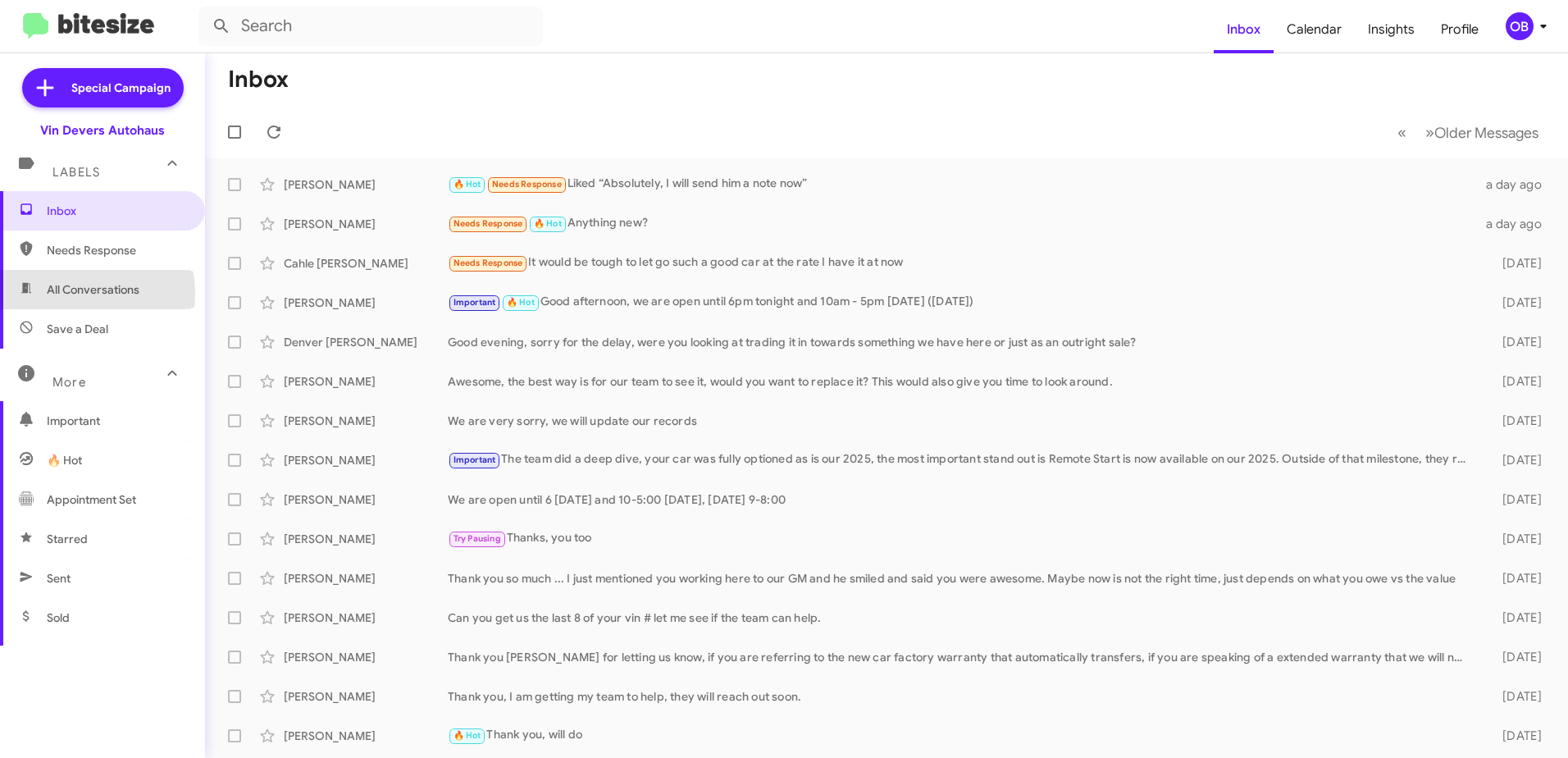
click at [80, 293] on span "All Conversations" at bounding box center [93, 289] width 93 height 17
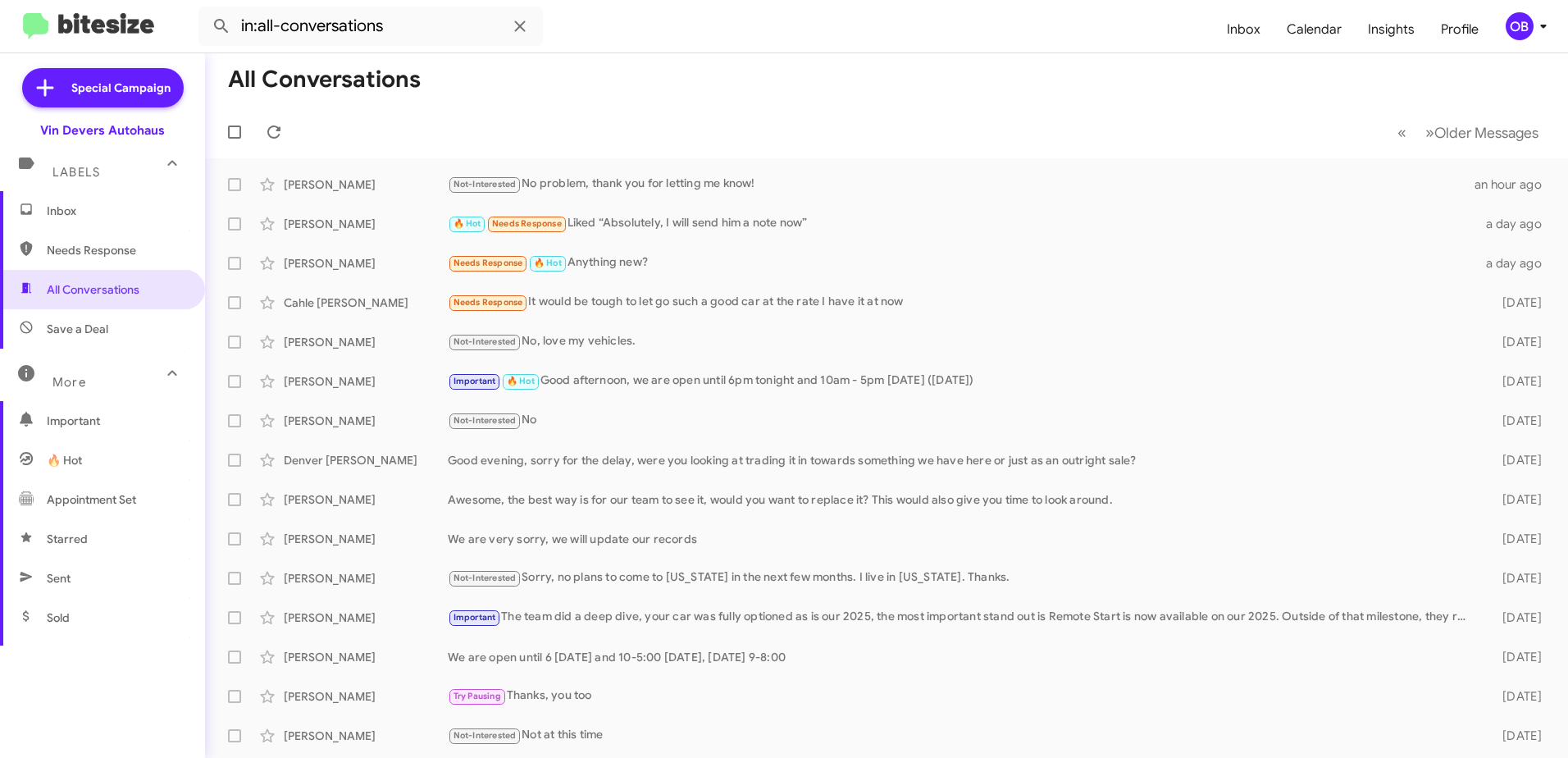
click at [47, 584] on span "Sent" at bounding box center [58, 579] width 24 height 17
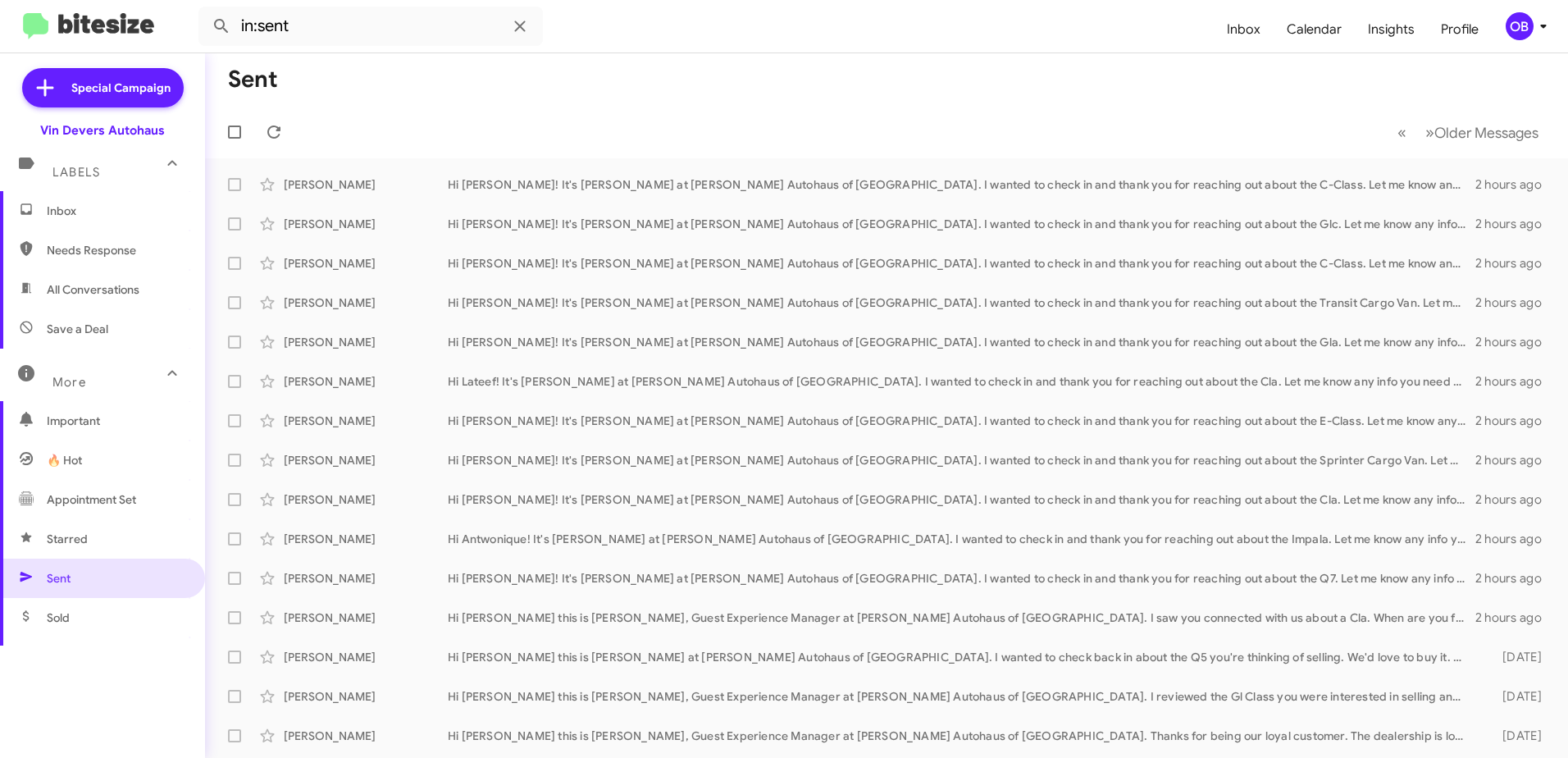
click at [114, 295] on span "All Conversations" at bounding box center [93, 289] width 93 height 17
type input "in:all-conversations"
